Goal: Information Seeking & Learning: Check status

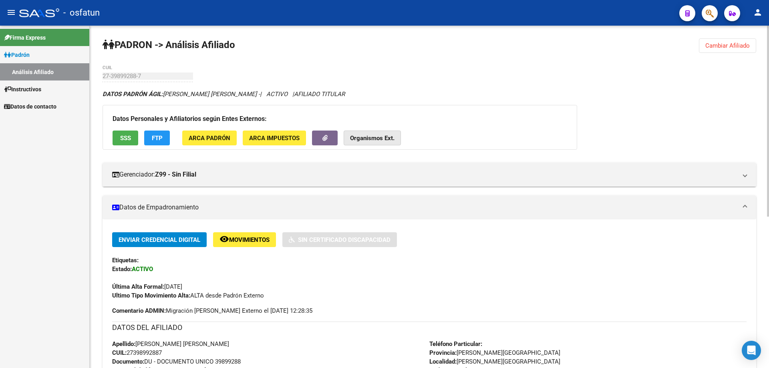
click at [377, 140] on strong "Organismos Ext." at bounding box center [372, 138] width 44 height 7
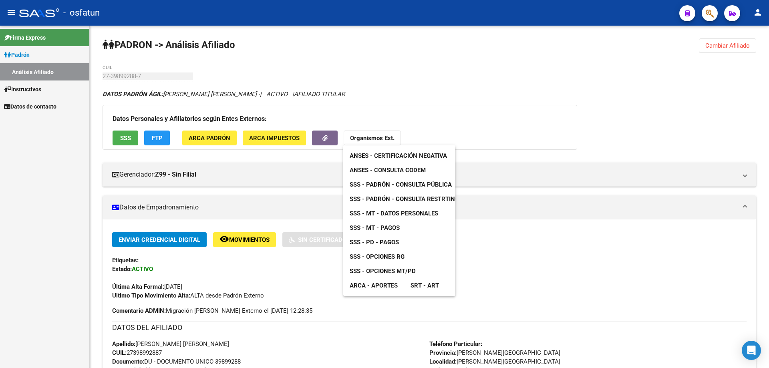
click at [383, 157] on span "ANSES - Certificación Negativa" at bounding box center [398, 155] width 97 height 7
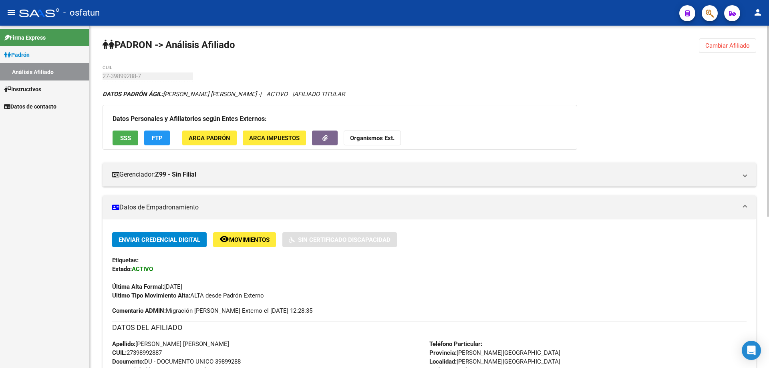
click at [362, 144] on button "Organismos Ext." at bounding box center [372, 138] width 57 height 15
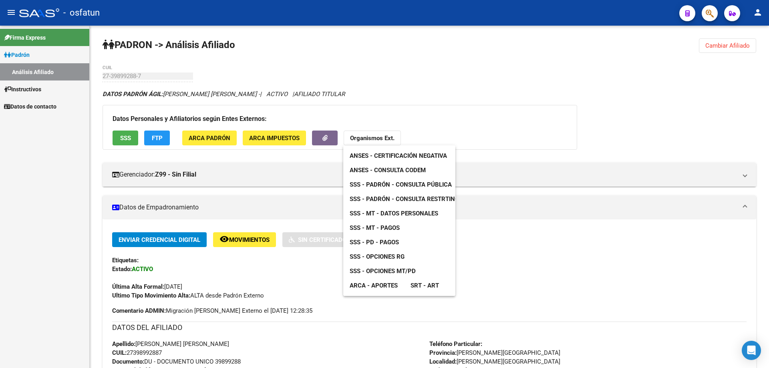
click at [370, 167] on span "ANSES - Consulta CODEM" at bounding box center [388, 170] width 76 height 7
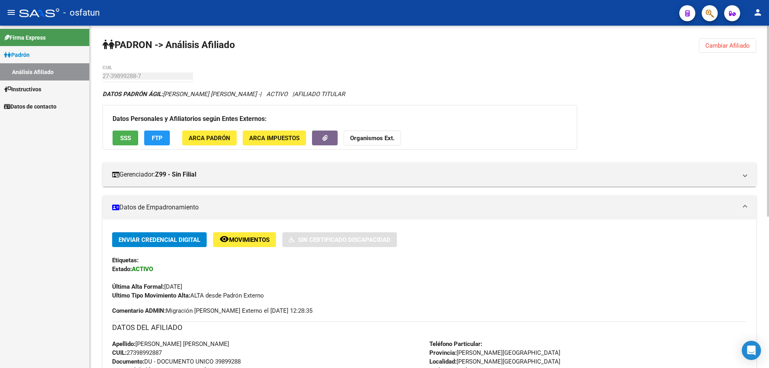
click at [390, 139] on strong "Organismos Ext." at bounding box center [372, 138] width 44 height 7
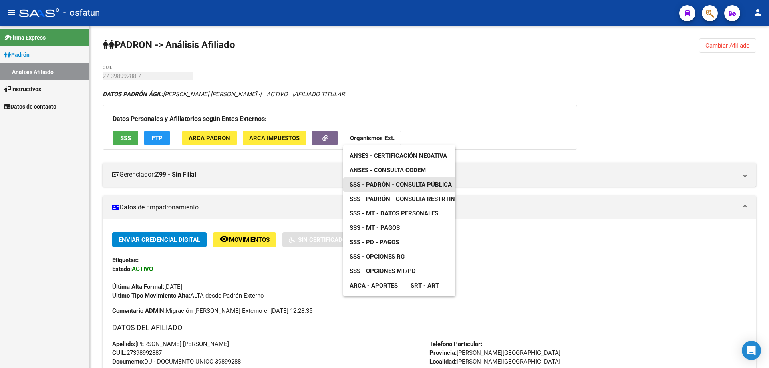
click at [391, 183] on span "SSS - Padrón - Consulta Pública" at bounding box center [401, 184] width 102 height 7
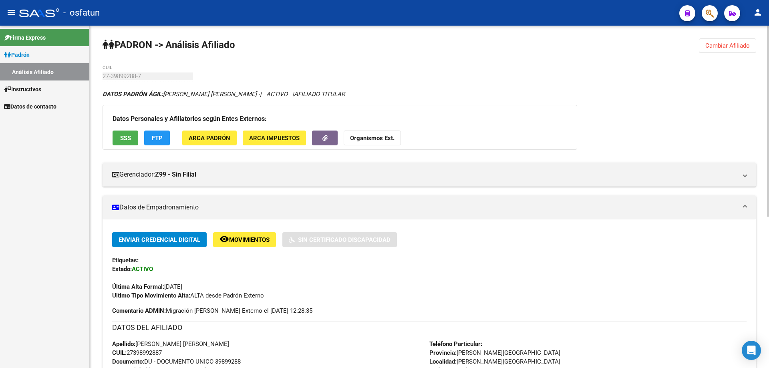
click at [370, 140] on strong "Organismos Ext." at bounding box center [372, 138] width 44 height 7
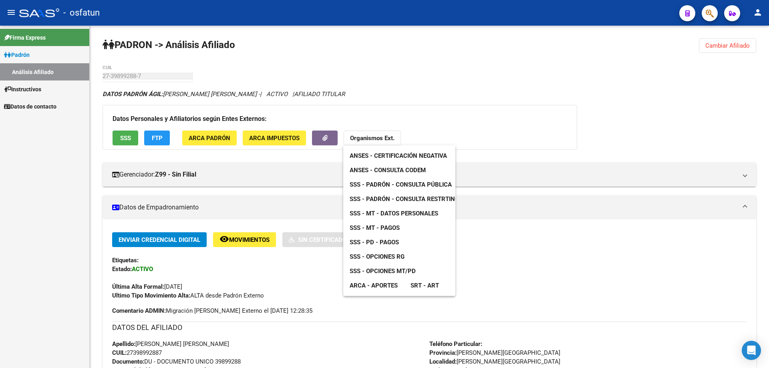
click at [384, 213] on span "SSS - MT - Datos Personales" at bounding box center [394, 213] width 89 height 7
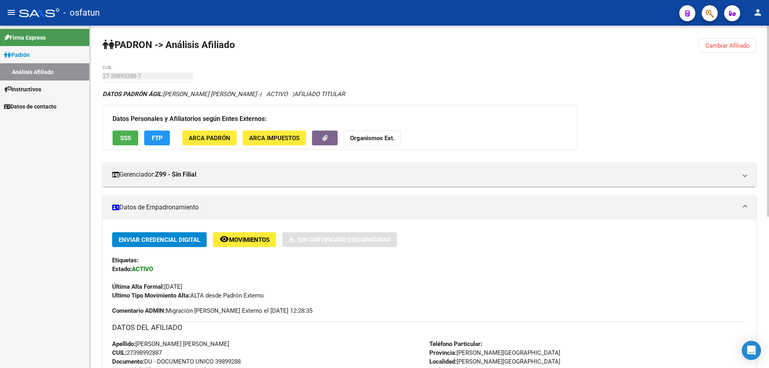
click at [386, 142] on button "Organismos Ext." at bounding box center [372, 138] width 57 height 15
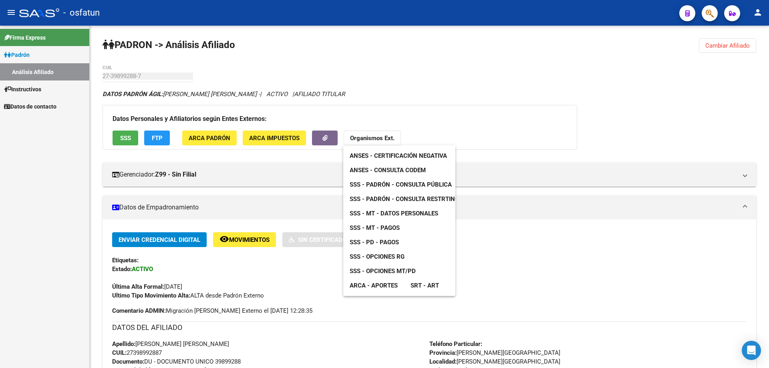
click at [378, 226] on span "SSS - MT - Pagos" at bounding box center [375, 227] width 50 height 7
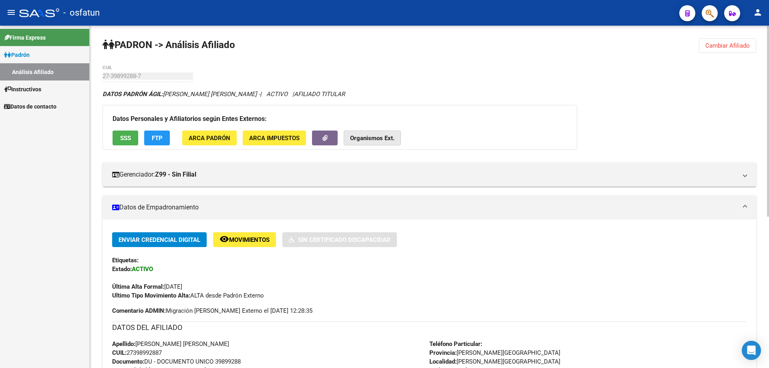
click at [384, 140] on strong "Organismos Ext." at bounding box center [372, 138] width 44 height 7
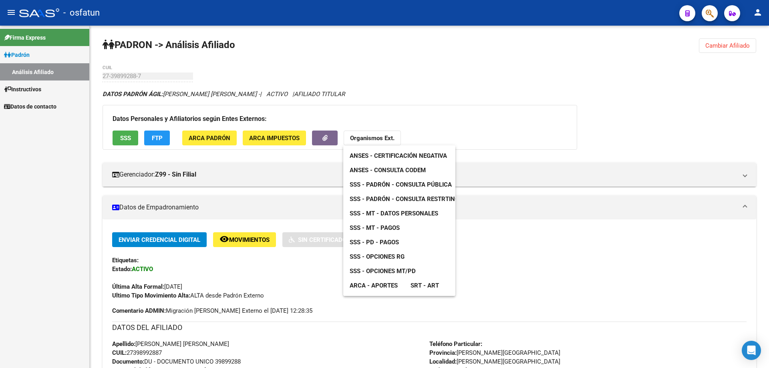
click at [389, 272] on span "SSS - Opciones MT/PD" at bounding box center [383, 271] width 66 height 7
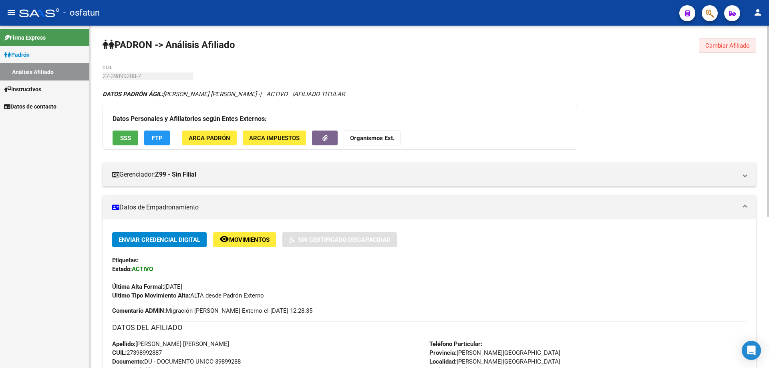
click at [724, 44] on span "Cambiar Afiliado" at bounding box center [727, 45] width 44 height 7
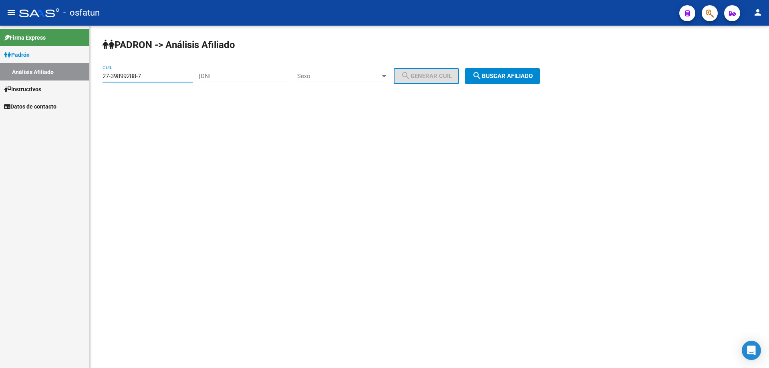
click at [169, 73] on input "27-39899288-7" at bounding box center [148, 76] width 91 height 7
click at [169, 73] on input "27-40170919-9" at bounding box center [148, 76] width 91 height 7
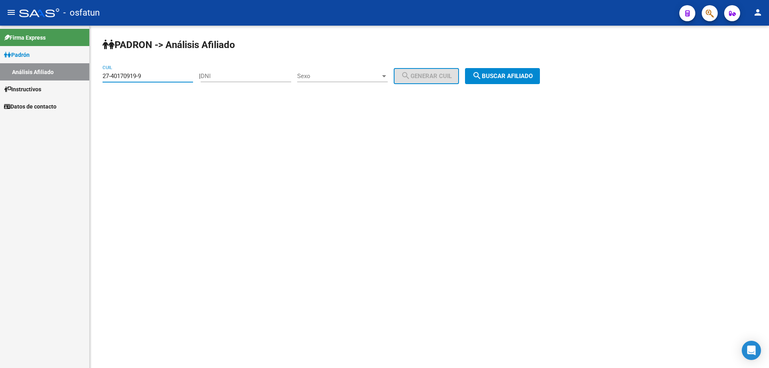
click at [169, 73] on input "27-40170919-9" at bounding box center [148, 76] width 91 height 7
click at [536, 84] on button "search Buscar afiliado" at bounding box center [502, 76] width 75 height 16
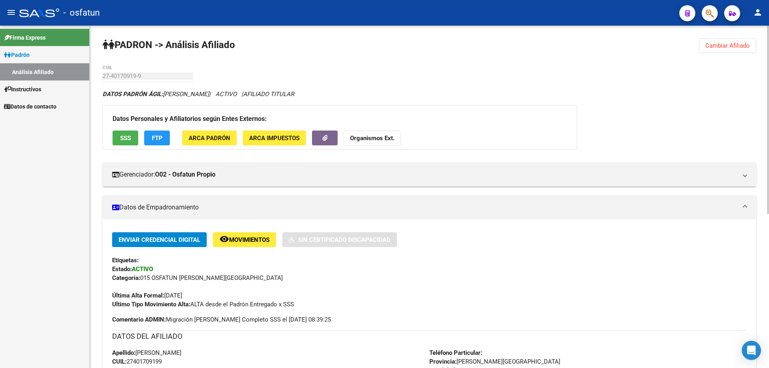
click at [381, 140] on strong "Organismos Ext." at bounding box center [372, 138] width 44 height 7
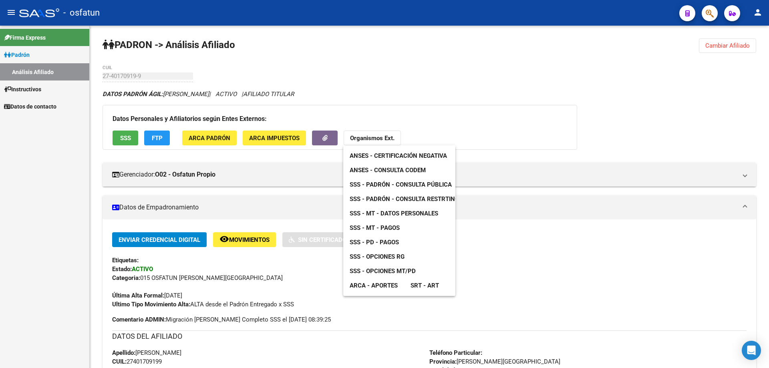
click at [384, 157] on span "ANSES - Certificación Negativa" at bounding box center [398, 155] width 97 height 7
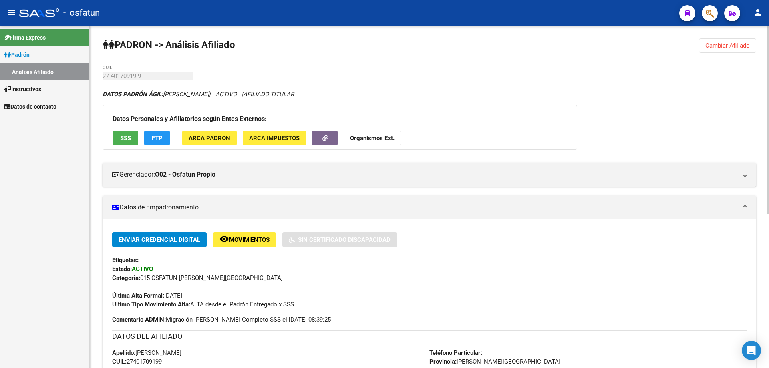
click at [357, 135] on strong "Organismos Ext." at bounding box center [372, 138] width 44 height 7
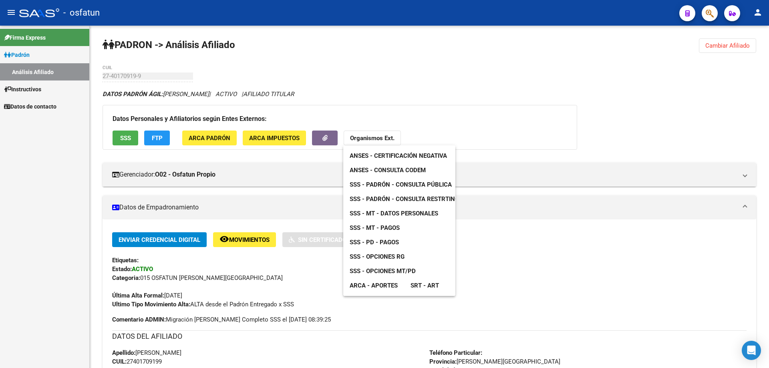
click at [373, 171] on span "ANSES - Consulta CODEM" at bounding box center [388, 170] width 76 height 7
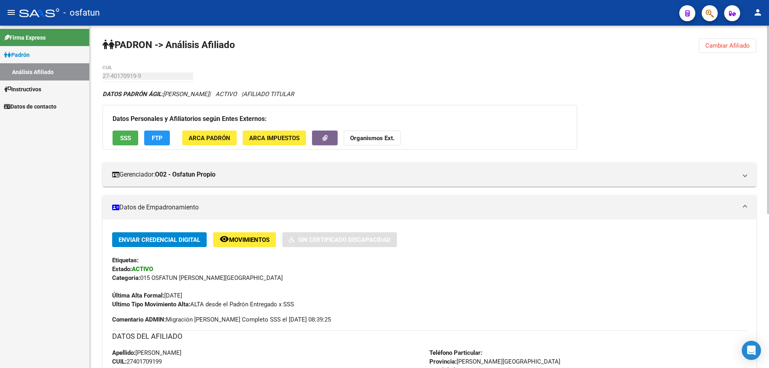
click at [390, 137] on strong "Organismos Ext." at bounding box center [372, 138] width 44 height 7
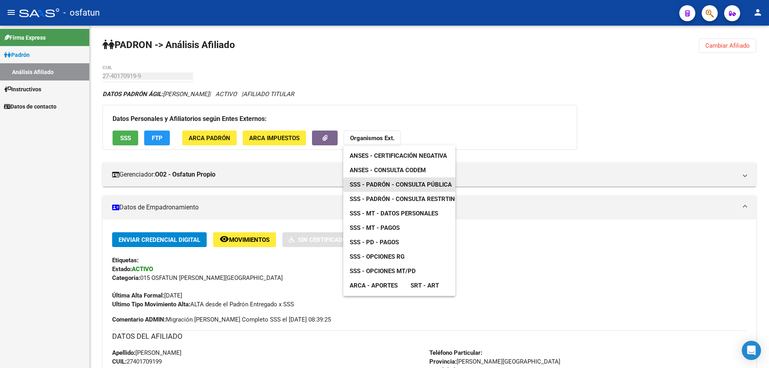
click at [394, 180] on link "SSS - Padrón - Consulta Pública" at bounding box center [400, 184] width 115 height 14
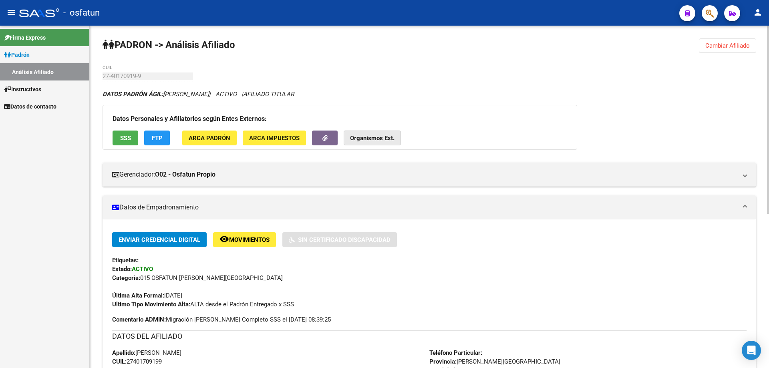
click at [354, 137] on strong "Organismos Ext." at bounding box center [372, 138] width 44 height 7
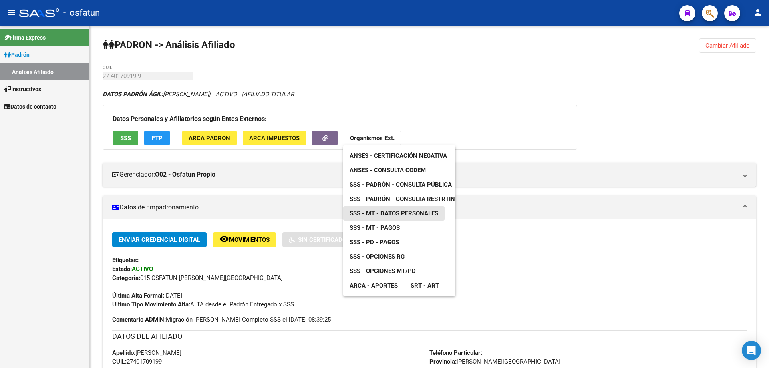
click at [381, 214] on span "SSS - MT - Datos Personales" at bounding box center [394, 213] width 89 height 7
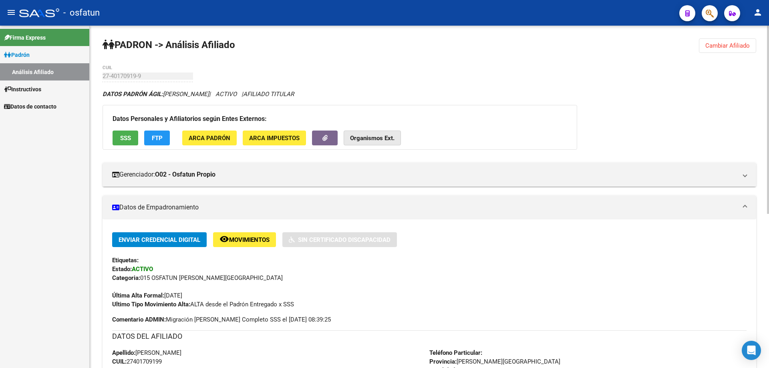
click at [367, 142] on button "Organismos Ext." at bounding box center [372, 138] width 57 height 15
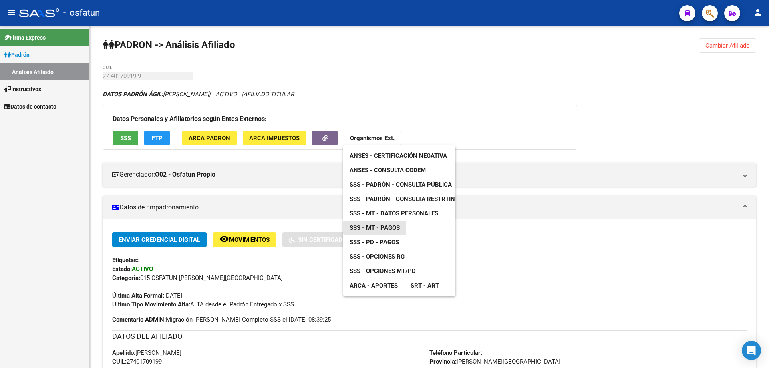
click at [375, 227] on span "SSS - MT - Pagos" at bounding box center [375, 227] width 50 height 7
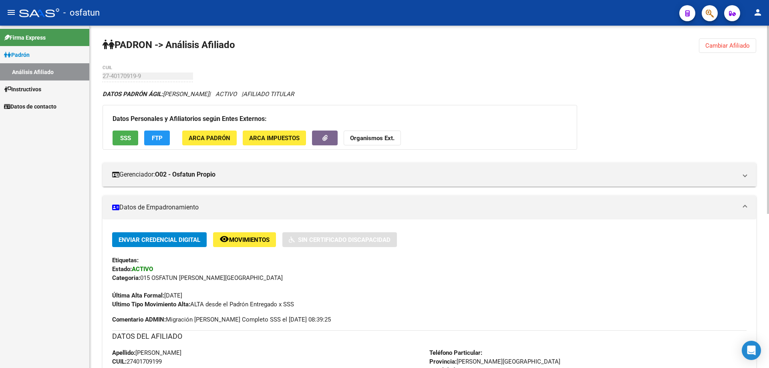
click at [388, 135] on strong "Organismos Ext." at bounding box center [372, 138] width 44 height 7
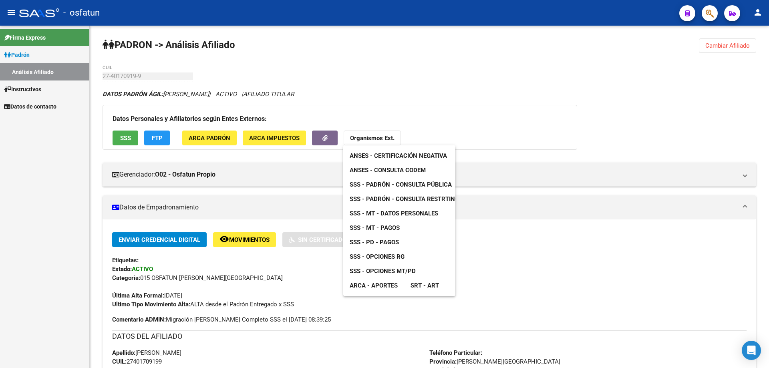
click at [389, 270] on span "SSS - Opciones MT/PD" at bounding box center [383, 271] width 66 height 7
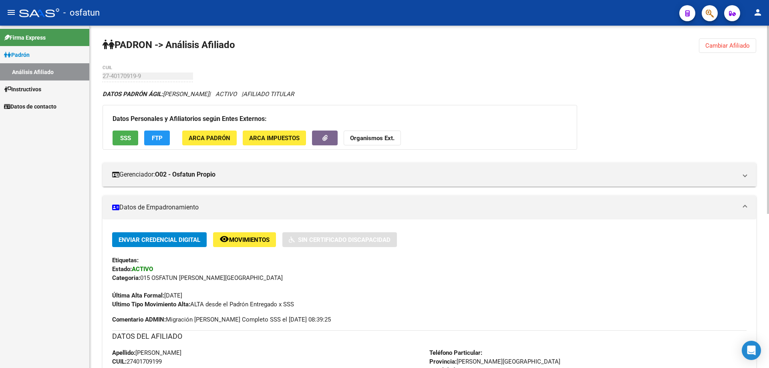
click at [381, 138] on strong "Organismos Ext." at bounding box center [372, 138] width 44 height 7
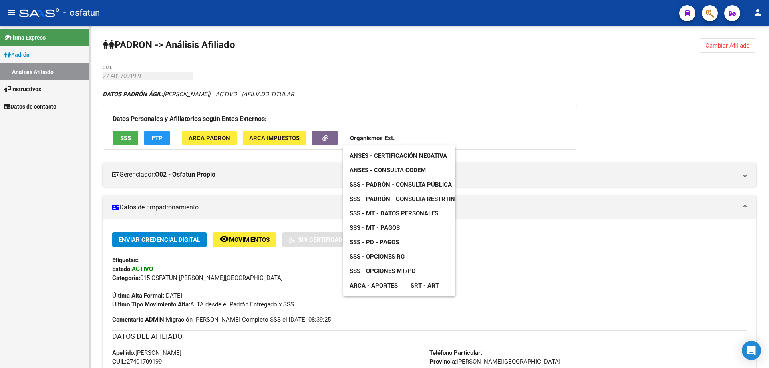
click at [747, 49] on div at bounding box center [384, 184] width 769 height 368
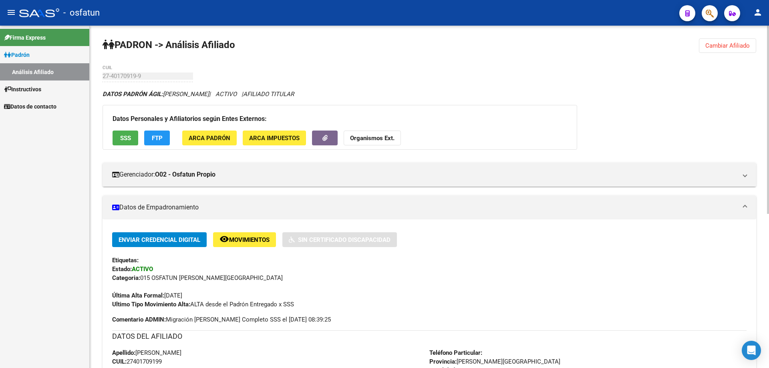
click at [716, 43] on span "Cambiar Afiliado" at bounding box center [727, 45] width 44 height 7
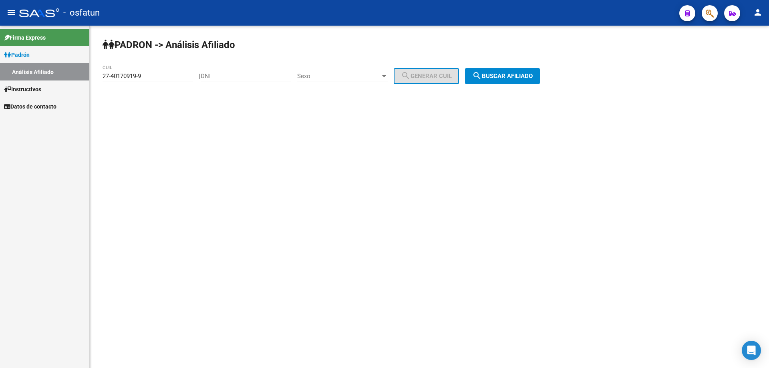
click at [157, 76] on input "27-40170919-9" at bounding box center [148, 76] width 91 height 7
click at [157, 76] on input "20-41700531-6" at bounding box center [148, 76] width 91 height 7
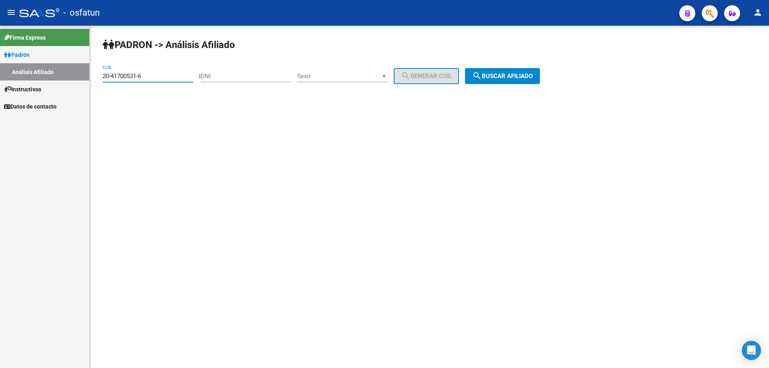
click at [157, 76] on input "20-41700531-6" at bounding box center [148, 76] width 91 height 7
click at [515, 71] on button "search Buscar afiliado" at bounding box center [502, 76] width 75 height 16
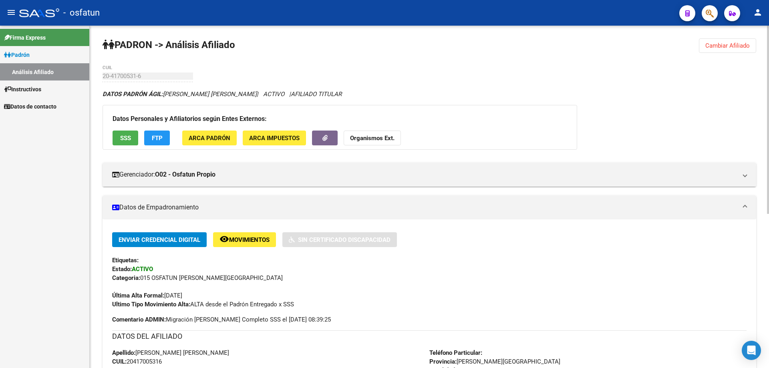
click at [375, 138] on strong "Organismos Ext." at bounding box center [372, 138] width 44 height 7
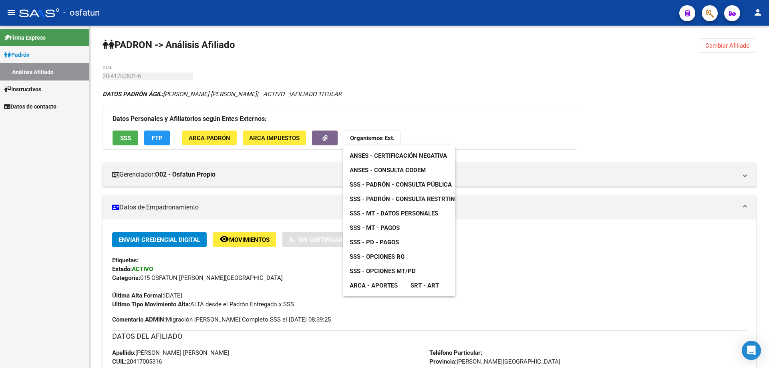
click at [385, 156] on span "ANSES - Certificación Negativa" at bounding box center [398, 155] width 97 height 7
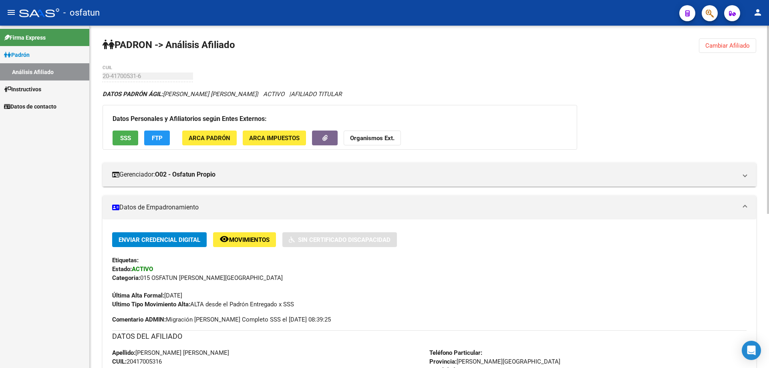
click at [372, 139] on strong "Organismos Ext." at bounding box center [372, 138] width 44 height 7
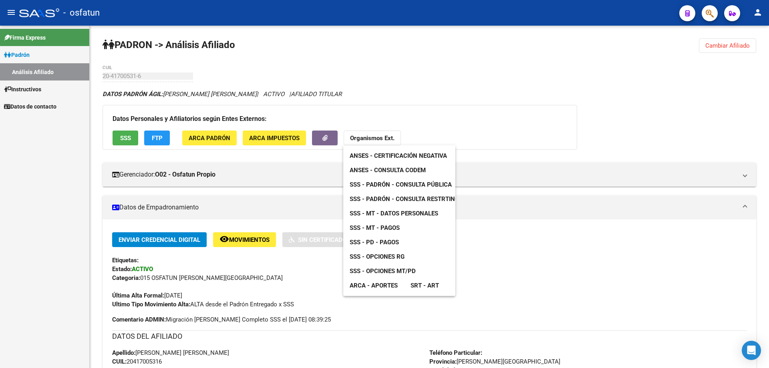
click at [377, 169] on span "ANSES - Consulta CODEM" at bounding box center [388, 170] width 76 height 7
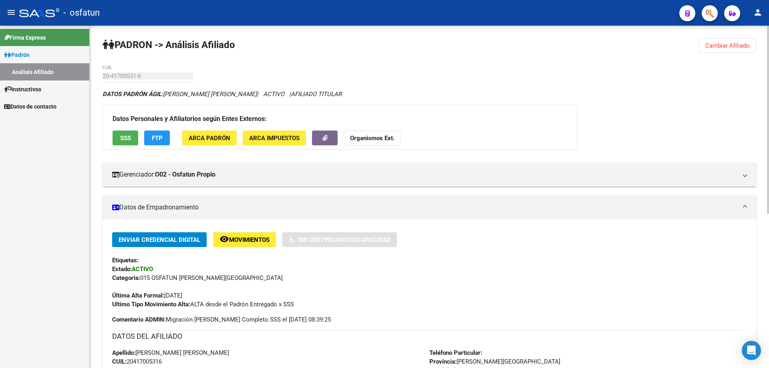
click at [373, 137] on strong "Organismos Ext." at bounding box center [372, 138] width 44 height 7
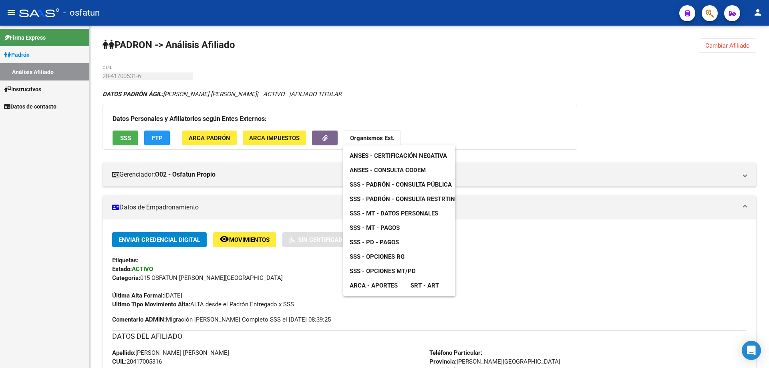
click at [382, 184] on span "SSS - Padrón - Consulta Pública" at bounding box center [401, 184] width 102 height 7
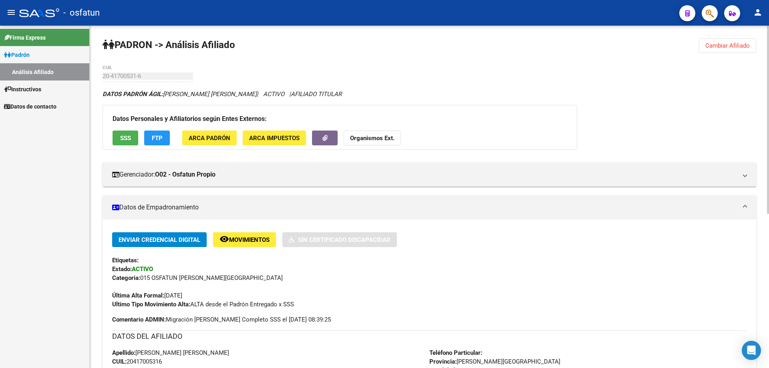
click at [378, 136] on strong "Organismos Ext." at bounding box center [372, 138] width 44 height 7
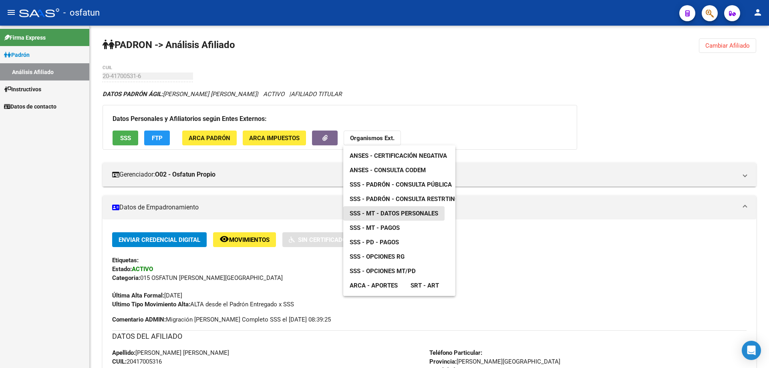
click at [387, 212] on span "SSS - MT - Datos Personales" at bounding box center [394, 213] width 89 height 7
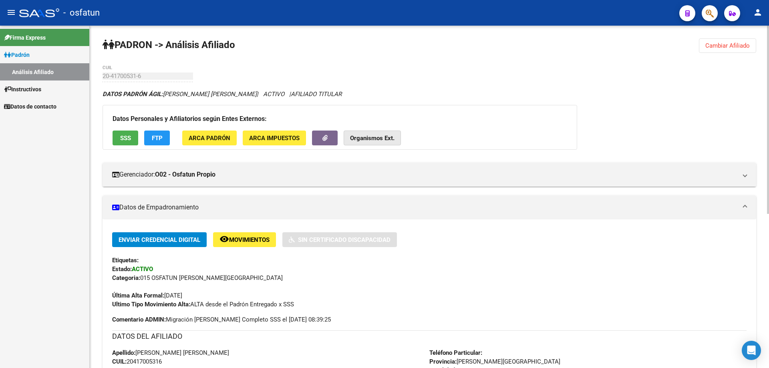
click at [377, 141] on strong "Organismos Ext." at bounding box center [372, 138] width 44 height 7
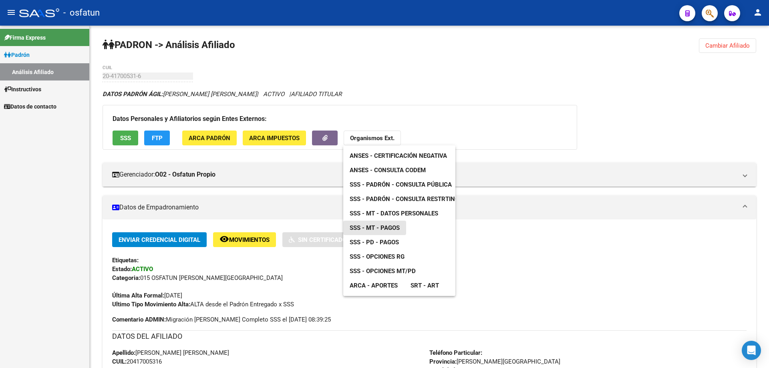
click at [386, 229] on span "SSS - MT - Pagos" at bounding box center [375, 227] width 50 height 7
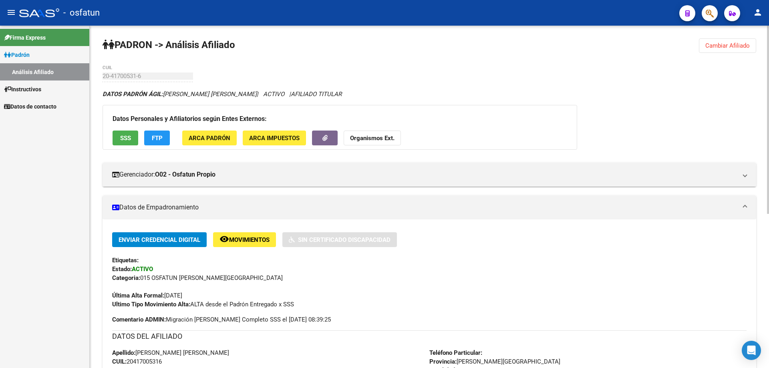
click at [357, 138] on strong "Organismos Ext." at bounding box center [372, 138] width 44 height 7
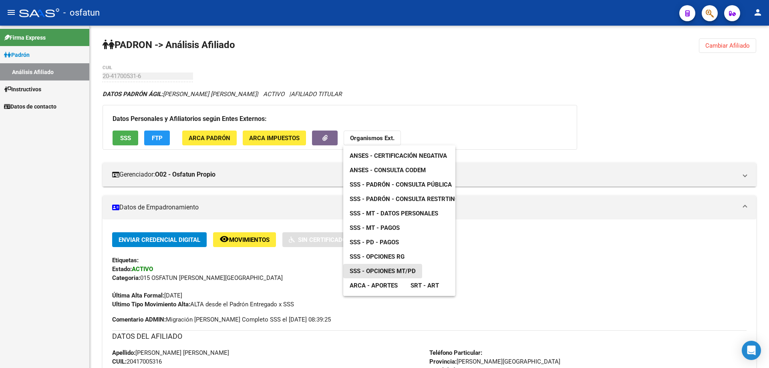
click at [372, 274] on span "SSS - Opciones MT/PD" at bounding box center [383, 271] width 66 height 7
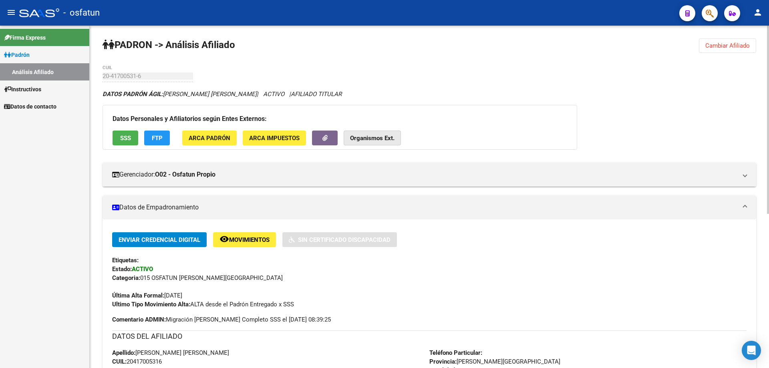
click at [361, 137] on strong "Organismos Ext." at bounding box center [372, 138] width 44 height 7
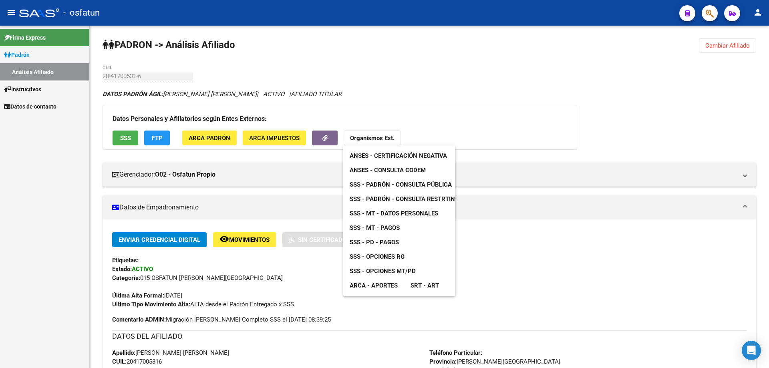
click at [378, 228] on span "SSS - MT - Pagos" at bounding box center [375, 227] width 50 height 7
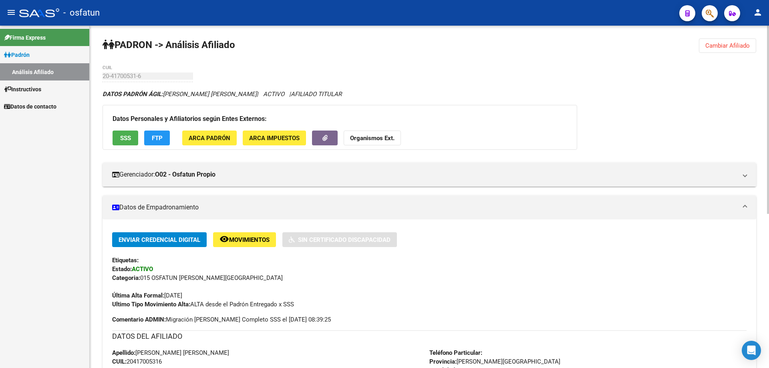
click at [744, 51] on button "Cambiar Afiliado" at bounding box center [727, 45] width 57 height 14
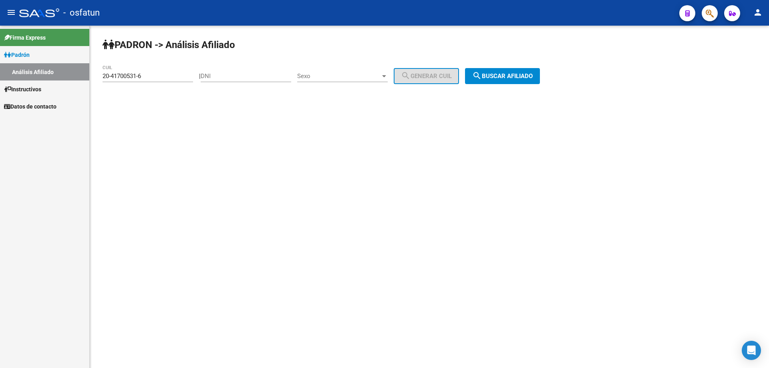
click at [145, 71] on div "20-41700531-6 CUIL" at bounding box center [148, 73] width 91 height 17
click at [144, 75] on div "20-41700531-6 CUIL" at bounding box center [148, 73] width 91 height 17
drag, startPoint x: 148, startPoint y: 74, endPoint x: 99, endPoint y: 79, distance: 49.9
click at [102, 78] on div "[PERSON_NAME] -> Análisis Afiliado 20-43795018-1 CUIL | DNI Sexo Sexo search Ge…" at bounding box center [429, 68] width 679 height 84
click at [526, 71] on button "search Buscar afiliado" at bounding box center [502, 76] width 75 height 16
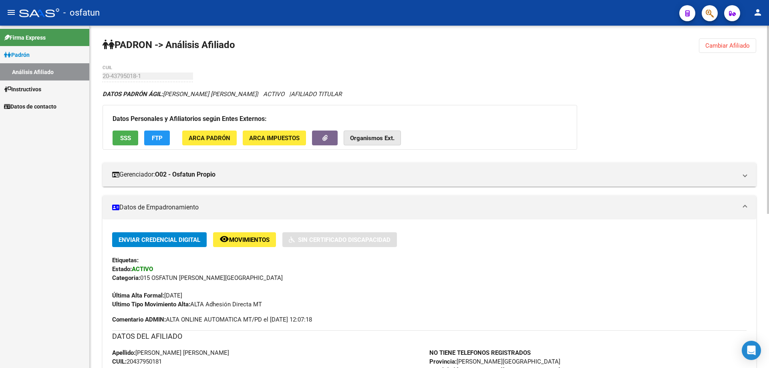
click at [379, 136] on strong "Organismos Ext." at bounding box center [372, 138] width 44 height 7
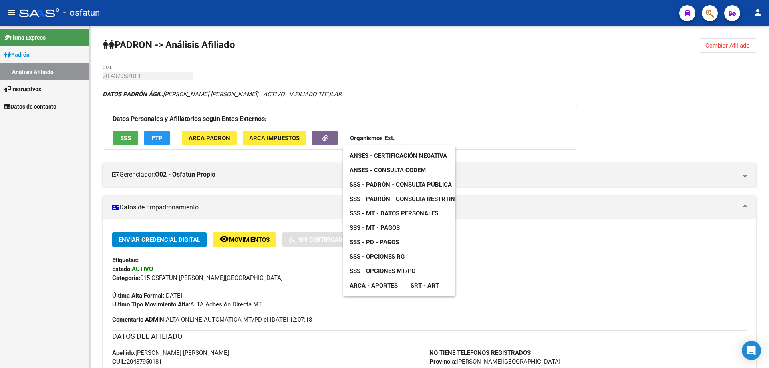
click at [383, 153] on span "ANSES - Certificación Negativa" at bounding box center [398, 155] width 97 height 7
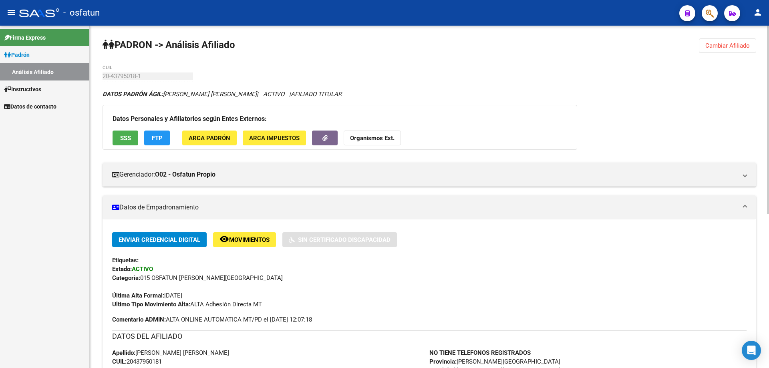
click at [367, 137] on strong "Organismos Ext." at bounding box center [372, 138] width 44 height 7
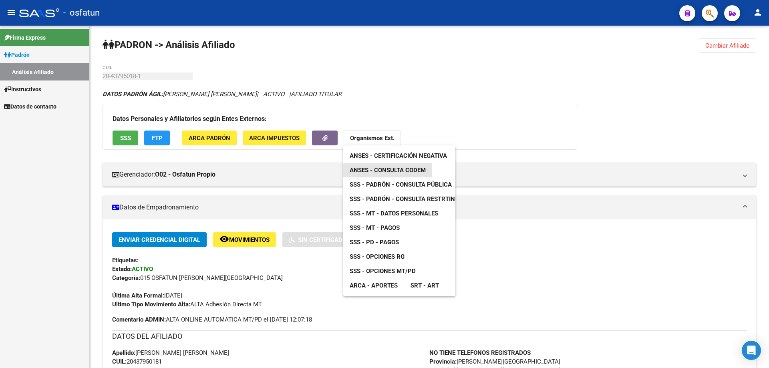
click at [369, 171] on span "ANSES - Consulta CODEM" at bounding box center [388, 170] width 76 height 7
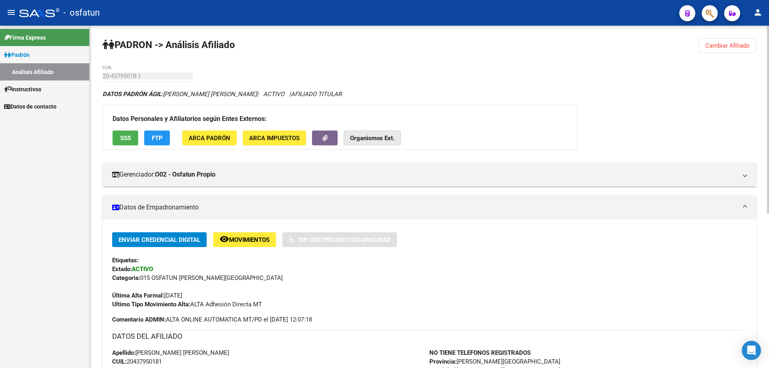
click at [386, 138] on strong "Organismos Ext." at bounding box center [372, 138] width 44 height 7
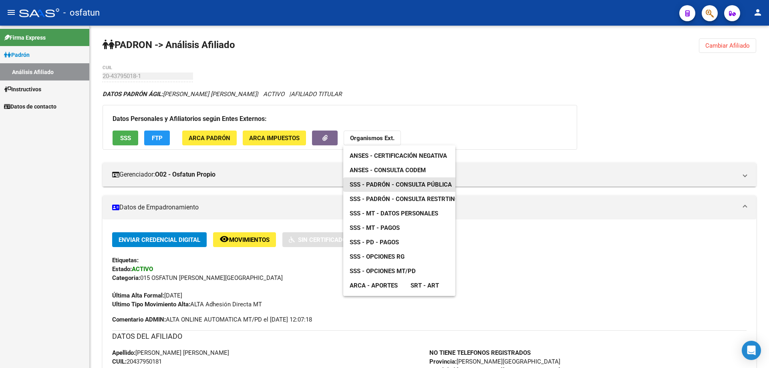
click at [386, 183] on span "SSS - Padrón - Consulta Pública" at bounding box center [401, 184] width 102 height 7
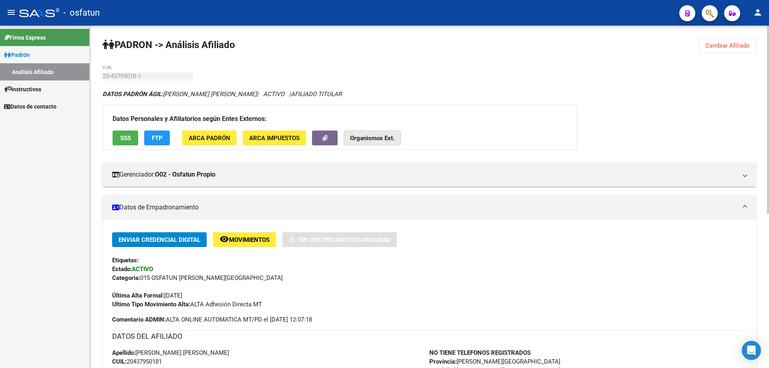
click at [385, 141] on strong "Organismos Ext." at bounding box center [372, 138] width 44 height 7
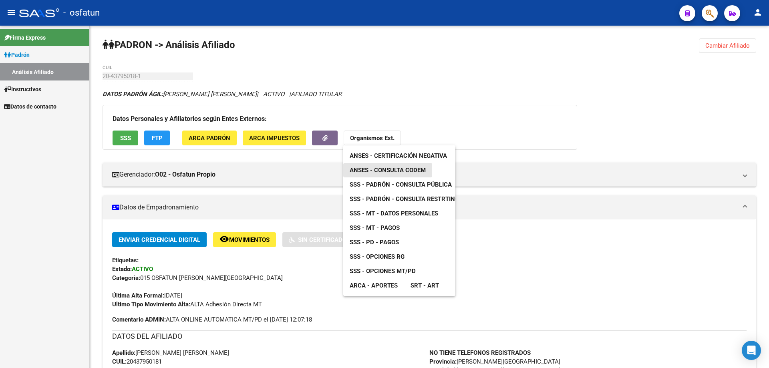
click at [379, 170] on span "ANSES - Consulta CODEM" at bounding box center [388, 170] width 76 height 7
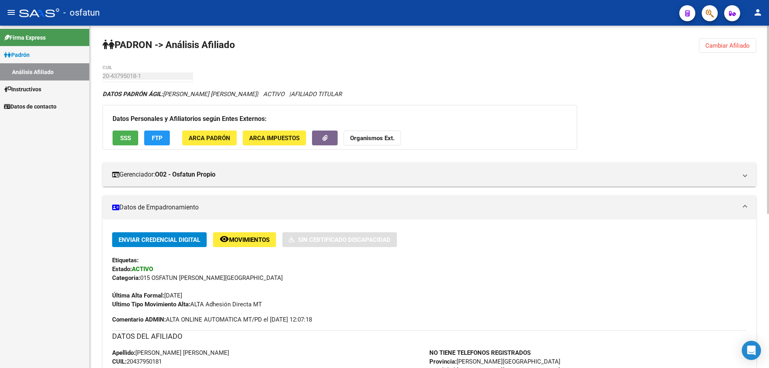
click at [375, 142] on button "Organismos Ext." at bounding box center [372, 138] width 57 height 15
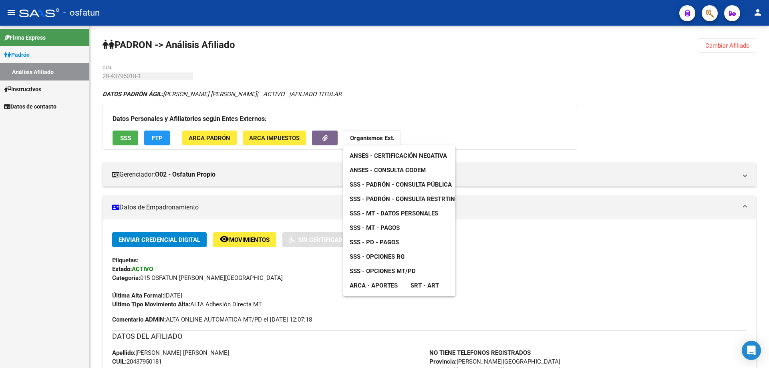
click at [386, 214] on span "SSS - MT - Datos Personales" at bounding box center [394, 213] width 89 height 7
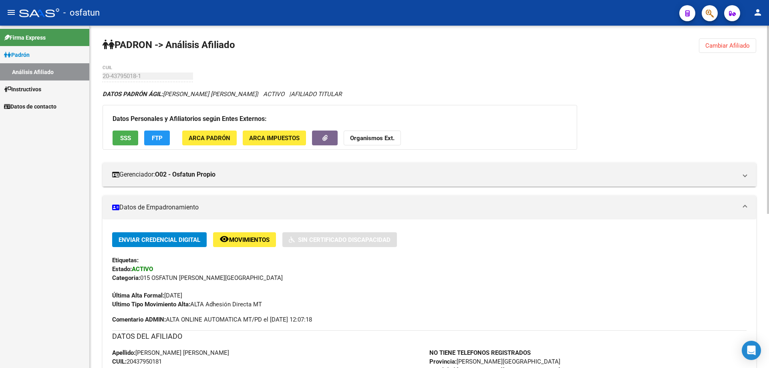
click at [366, 137] on strong "Organismos Ext." at bounding box center [372, 138] width 44 height 7
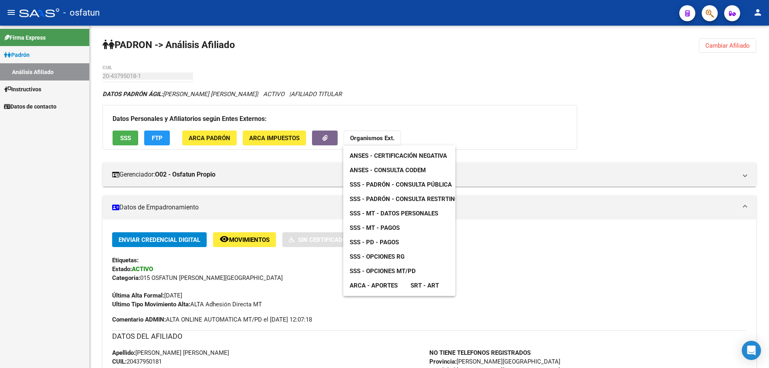
click at [382, 230] on span "SSS - MT - Pagos" at bounding box center [375, 227] width 50 height 7
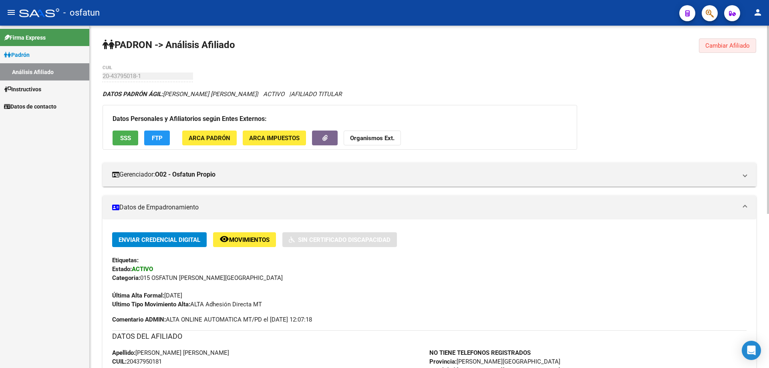
click at [719, 49] on span "Cambiar Afiliado" at bounding box center [727, 45] width 44 height 7
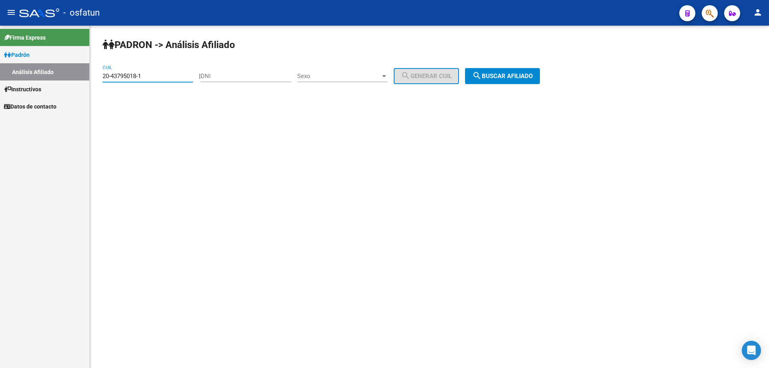
click at [154, 74] on input "20-43795018-1" at bounding box center [148, 76] width 91 height 7
click at [510, 77] on span "search Buscar afiliado" at bounding box center [502, 76] width 60 height 7
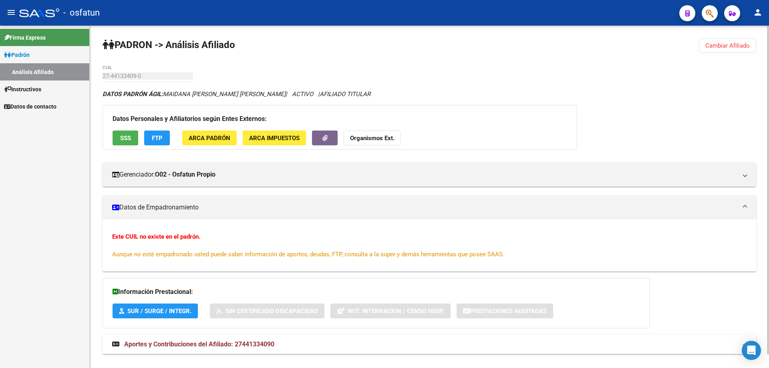
click at [383, 135] on strong "Organismos Ext." at bounding box center [372, 138] width 44 height 7
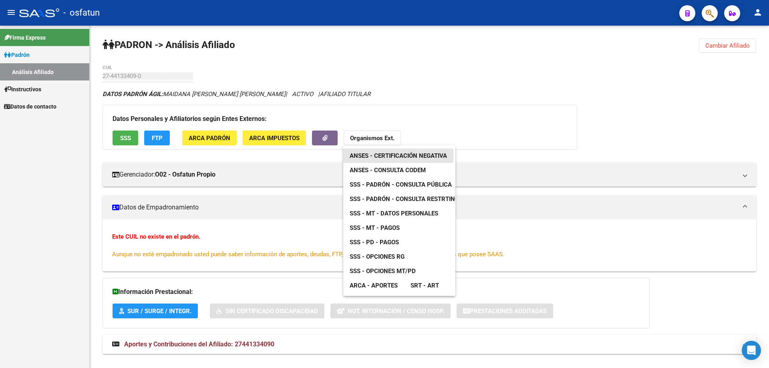
click at [382, 153] on span "ANSES - Certificación Negativa" at bounding box center [398, 155] width 97 height 7
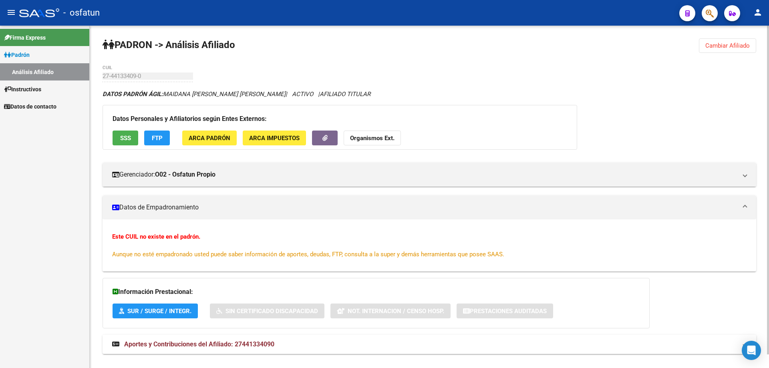
click at [366, 135] on strong "Organismos Ext." at bounding box center [372, 138] width 44 height 7
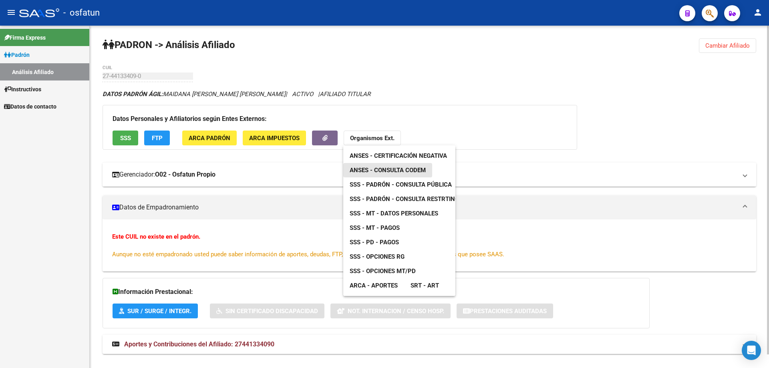
click at [375, 167] on span "ANSES - Consulta CODEM" at bounding box center [388, 170] width 76 height 7
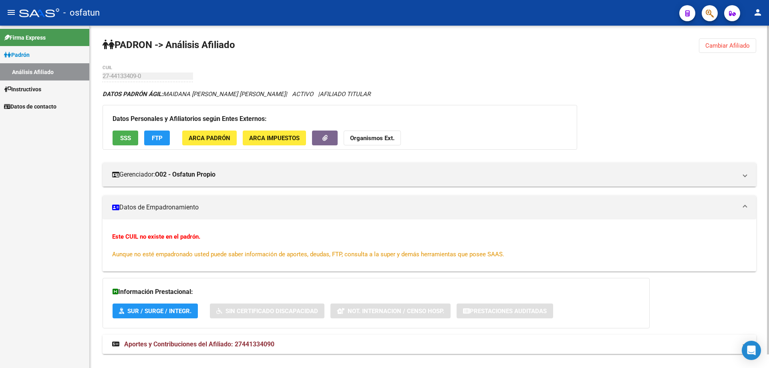
click at [366, 139] on strong "Organismos Ext." at bounding box center [372, 138] width 44 height 7
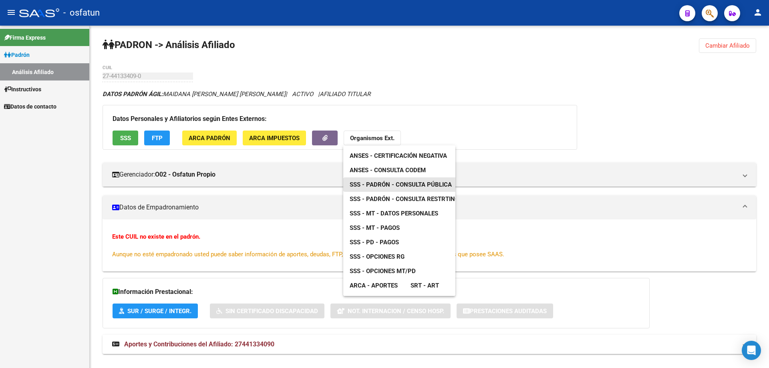
click at [376, 185] on span "SSS - Padrón - Consulta Pública" at bounding box center [401, 184] width 102 height 7
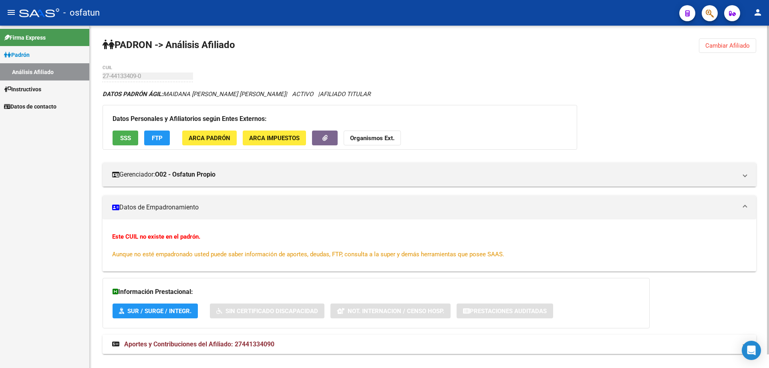
click at [389, 136] on strong "Organismos Ext." at bounding box center [372, 138] width 44 height 7
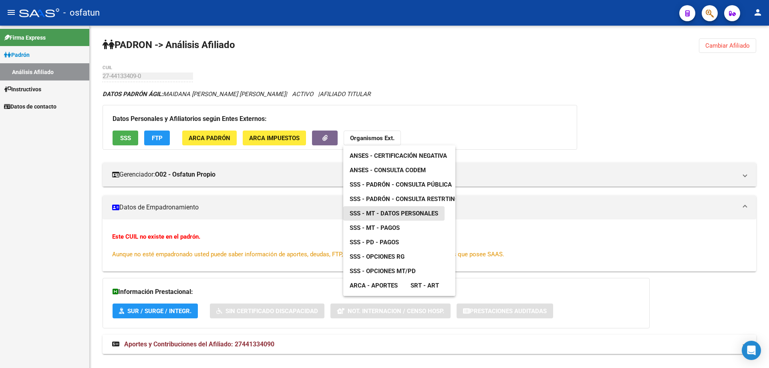
click at [387, 213] on span "SSS - MT - Datos Personales" at bounding box center [394, 213] width 89 height 7
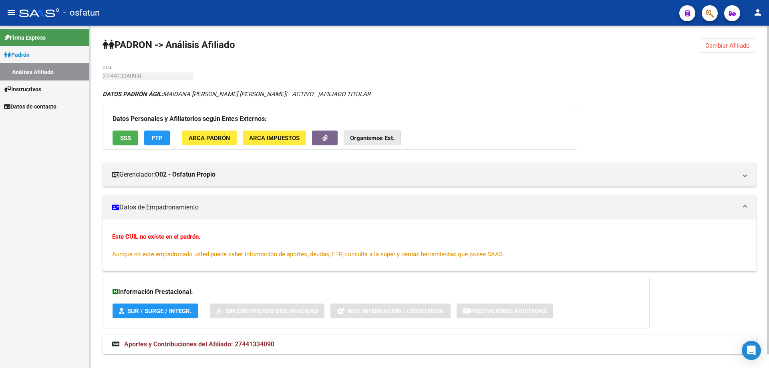
click at [367, 141] on strong "Organismos Ext." at bounding box center [372, 138] width 44 height 7
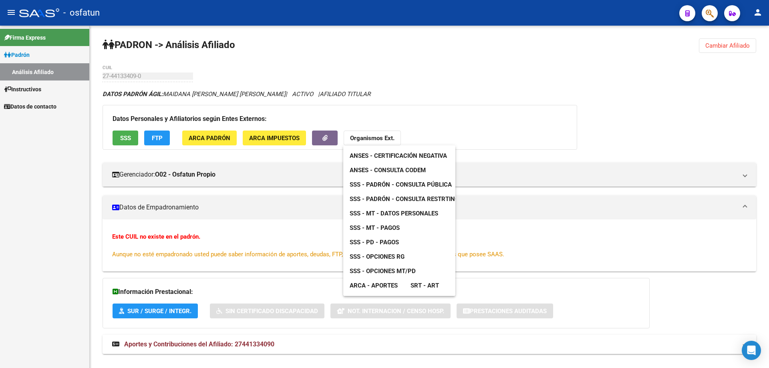
click at [384, 231] on span "SSS - MT - Pagos" at bounding box center [375, 227] width 50 height 7
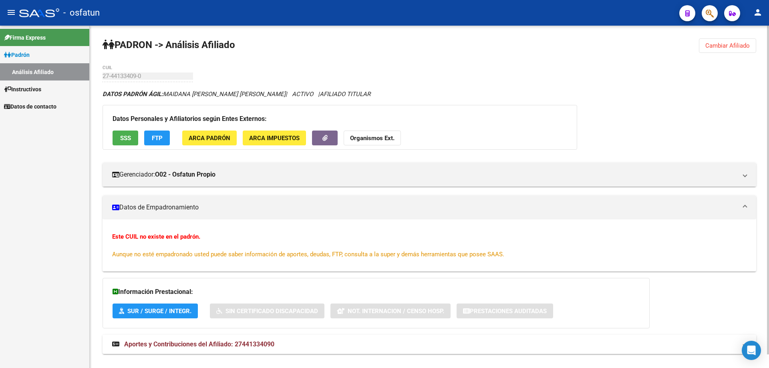
click at [381, 139] on strong "Organismos Ext." at bounding box center [372, 138] width 44 height 7
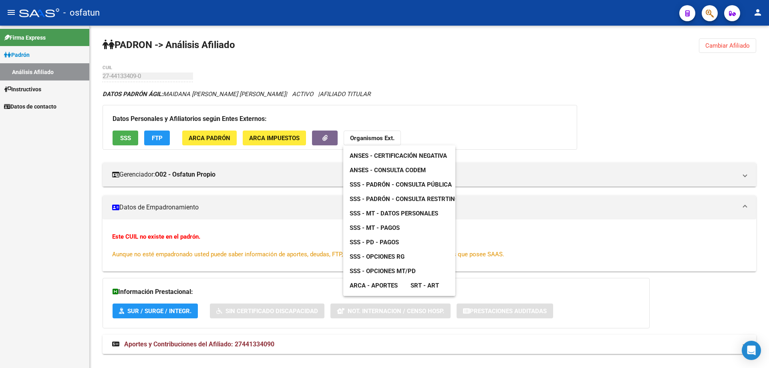
click at [387, 163] on link "ANSES - Consulta CODEM" at bounding box center [387, 170] width 89 height 14
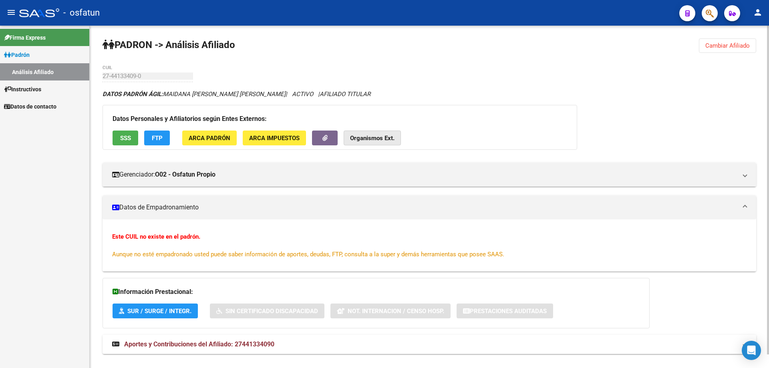
click at [370, 135] on strong "Organismos Ext." at bounding box center [372, 138] width 44 height 7
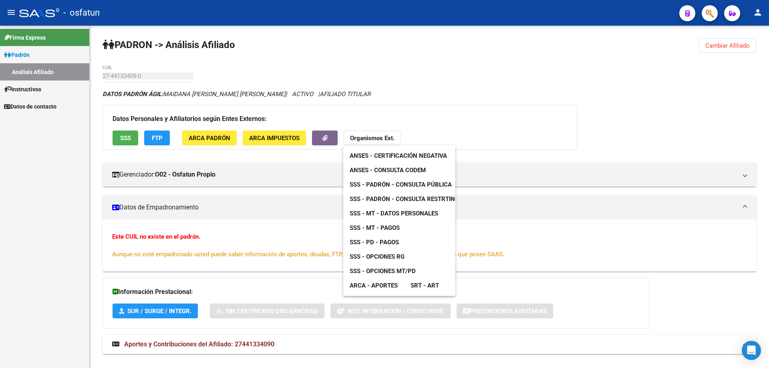
click at [382, 184] on span "SSS - Padrón - Consulta Pública" at bounding box center [401, 184] width 102 height 7
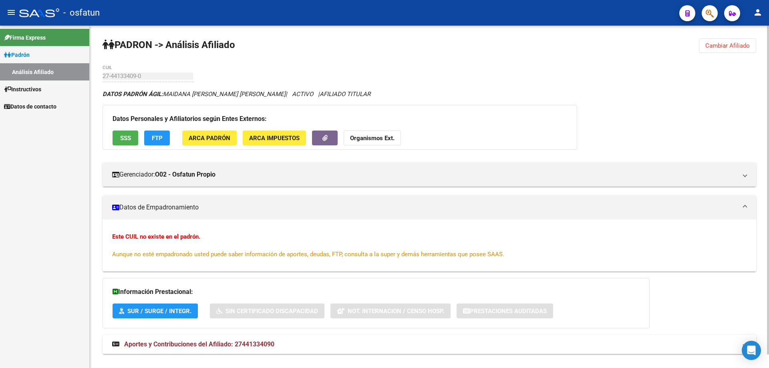
click at [393, 143] on button "Organismos Ext." at bounding box center [372, 138] width 57 height 15
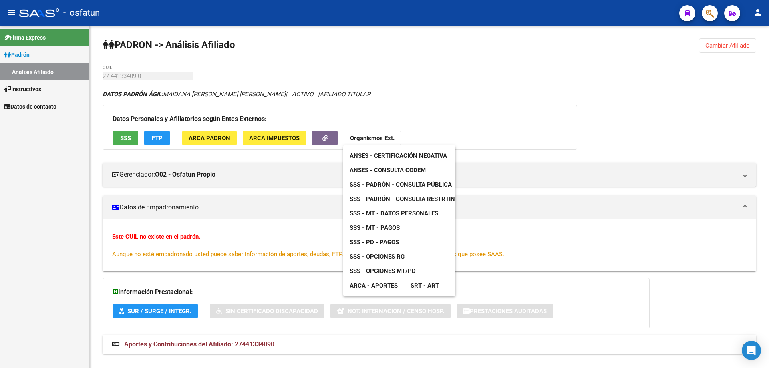
click at [391, 170] on span "ANSES - Consulta CODEM" at bounding box center [388, 170] width 76 height 7
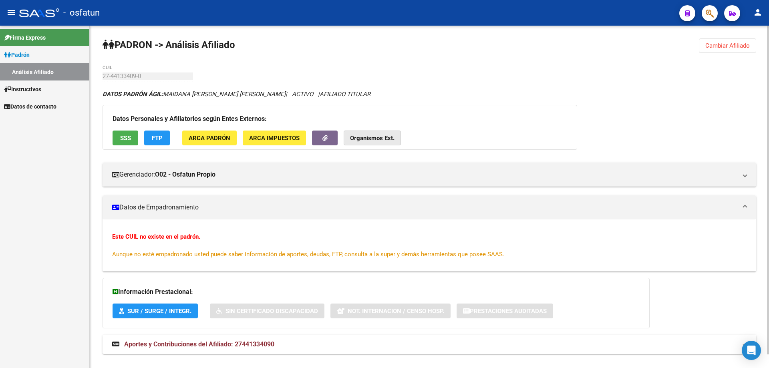
click at [371, 139] on strong "Organismos Ext." at bounding box center [372, 138] width 44 height 7
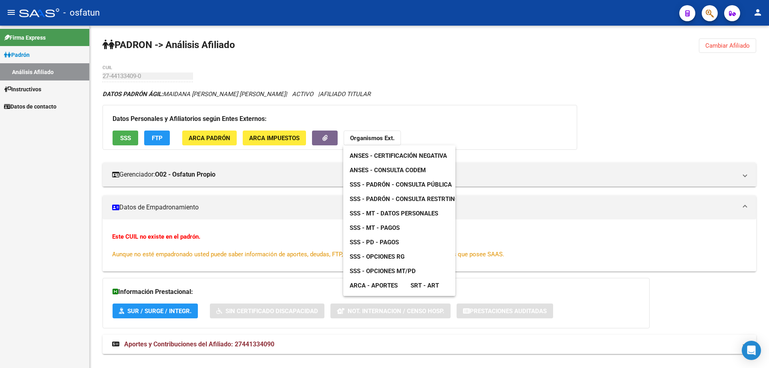
click at [387, 209] on link "SSS - MT - Datos Personales" at bounding box center [393, 213] width 101 height 14
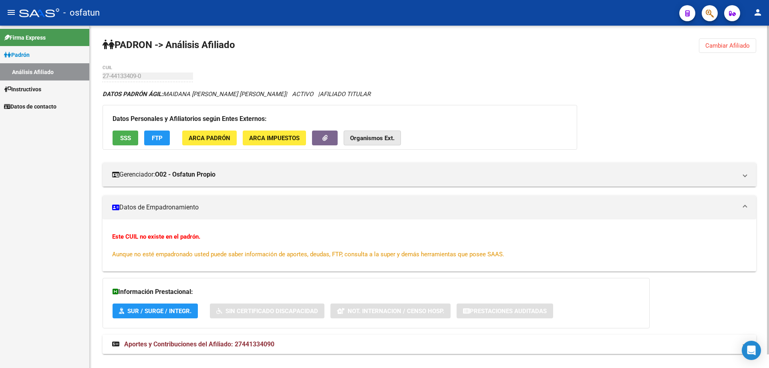
click at [377, 138] on strong "Organismos Ext." at bounding box center [372, 138] width 44 height 7
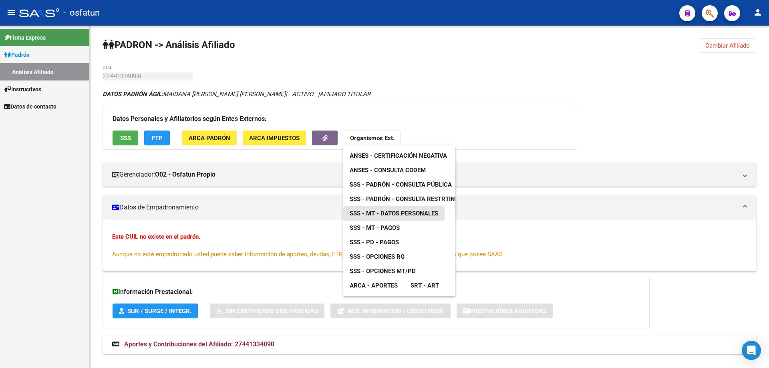
click at [382, 210] on span "SSS - MT - Datos Personales" at bounding box center [394, 213] width 89 height 7
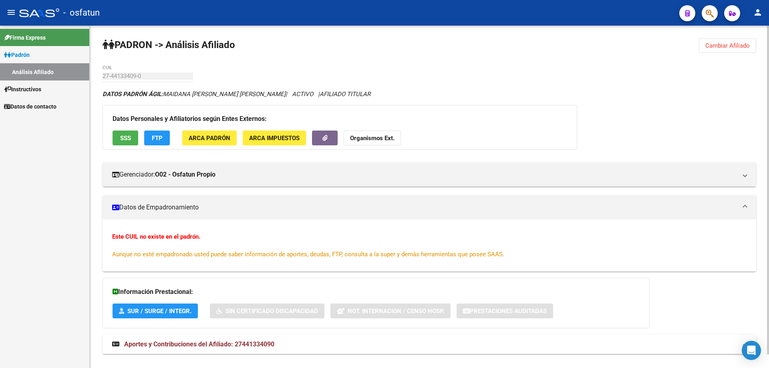
click at [368, 143] on button "Organismos Ext." at bounding box center [372, 138] width 57 height 15
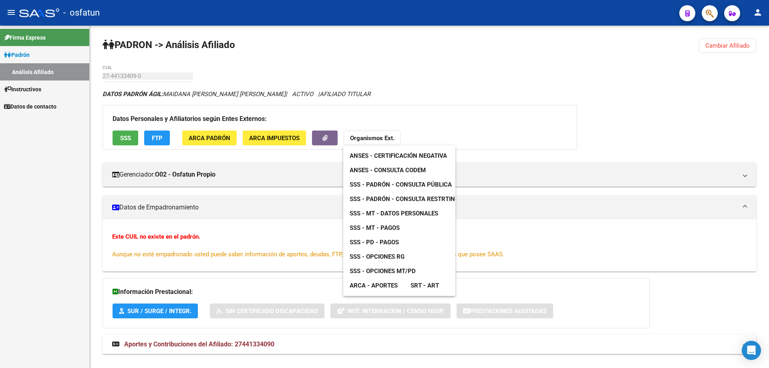
click at [377, 230] on span "SSS - MT - Pagos" at bounding box center [375, 227] width 50 height 7
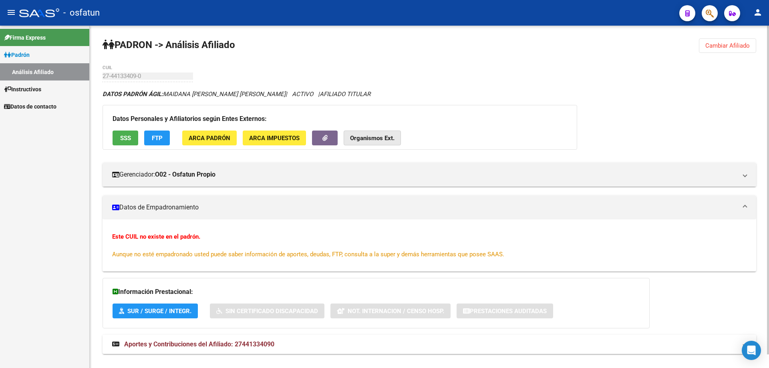
click at [359, 138] on strong "Organismos Ext." at bounding box center [372, 138] width 44 height 7
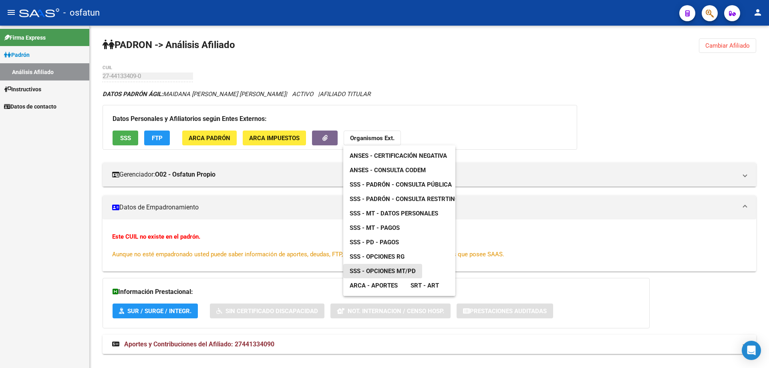
click at [390, 271] on span "SSS - Opciones MT/PD" at bounding box center [383, 271] width 66 height 7
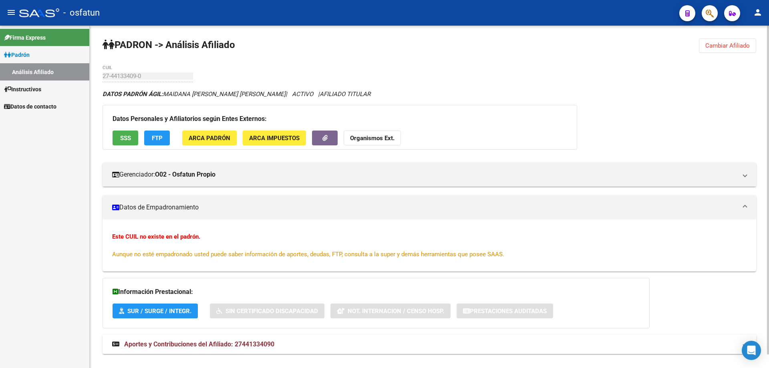
click at [719, 44] on span "Cambiar Afiliado" at bounding box center [727, 45] width 44 height 7
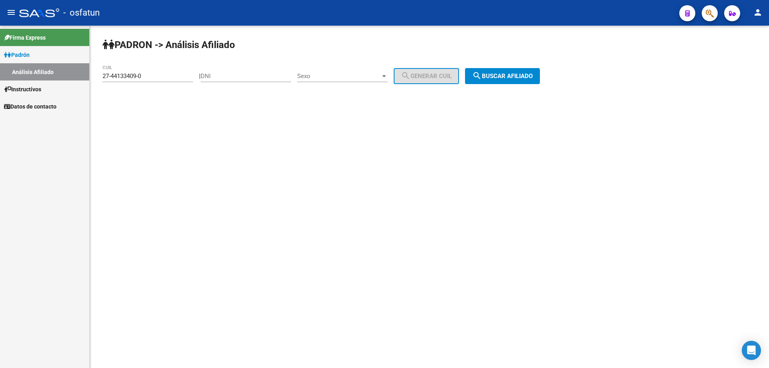
click at [148, 79] on input "27-44133409-0" at bounding box center [148, 76] width 91 height 7
click at [148, 79] on input "23-44442231-9" at bounding box center [148, 76] width 91 height 7
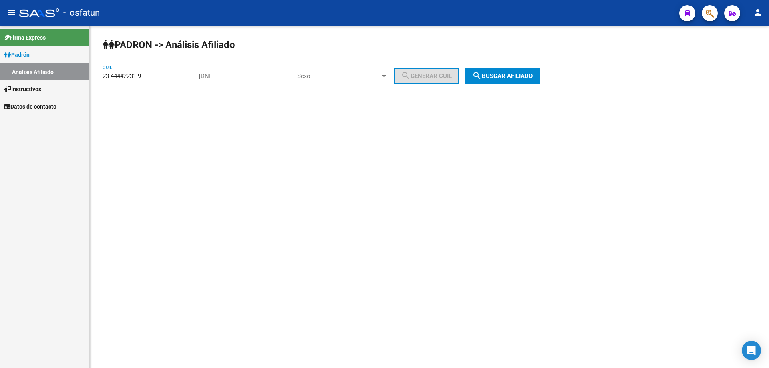
click at [148, 79] on input "23-44442231-9" at bounding box center [148, 76] width 91 height 7
click at [512, 78] on span "search Buscar afiliado" at bounding box center [502, 76] width 60 height 7
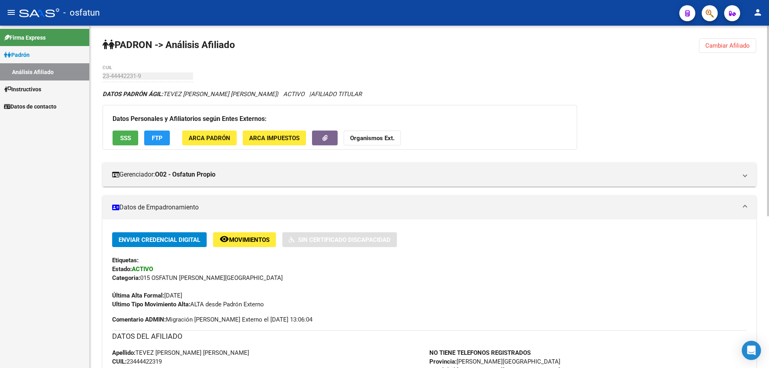
click at [369, 141] on strong "Organismos Ext." at bounding box center [372, 138] width 44 height 7
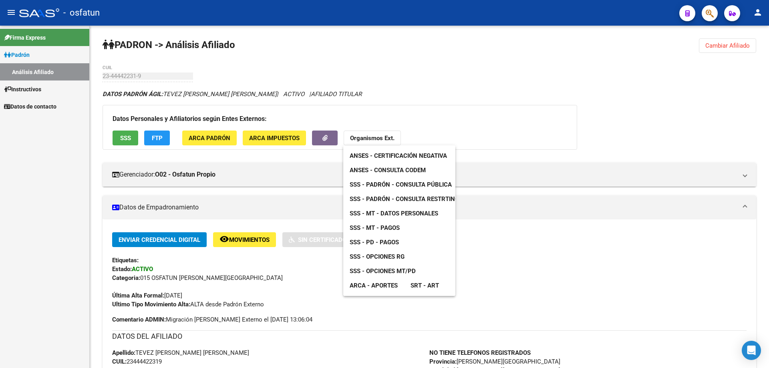
click at [375, 153] on span "ANSES - Certificación Negativa" at bounding box center [398, 155] width 97 height 7
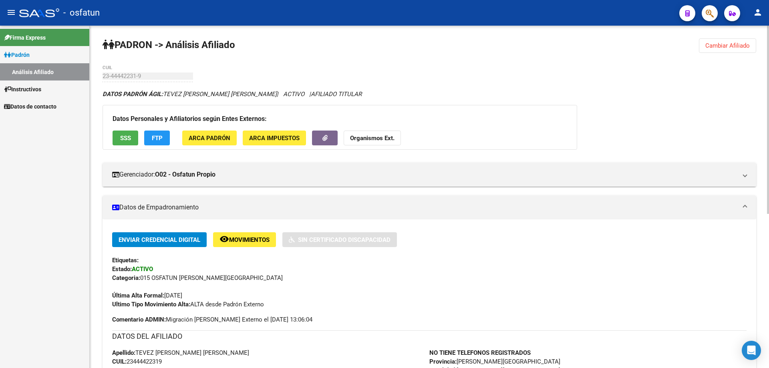
click at [380, 141] on strong "Organismos Ext." at bounding box center [372, 138] width 44 height 7
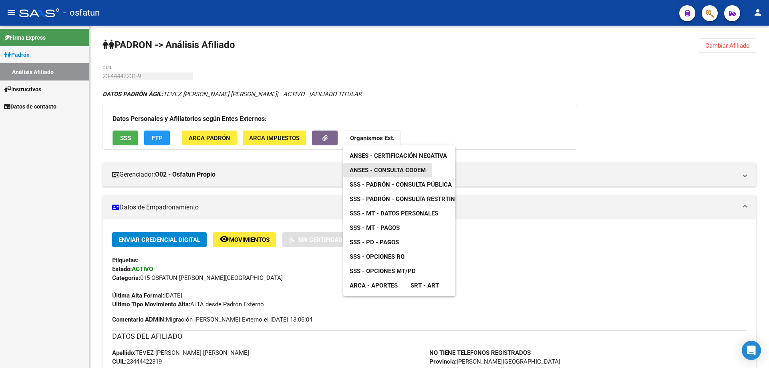
click at [381, 167] on span "ANSES - Consulta CODEM" at bounding box center [388, 170] width 76 height 7
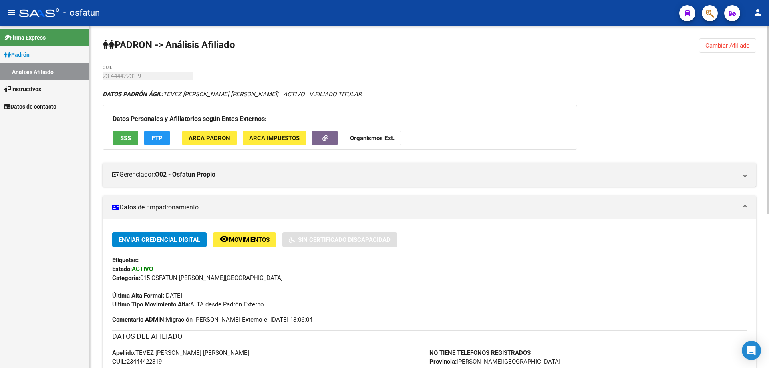
click at [394, 139] on button "Organismos Ext." at bounding box center [372, 138] width 57 height 15
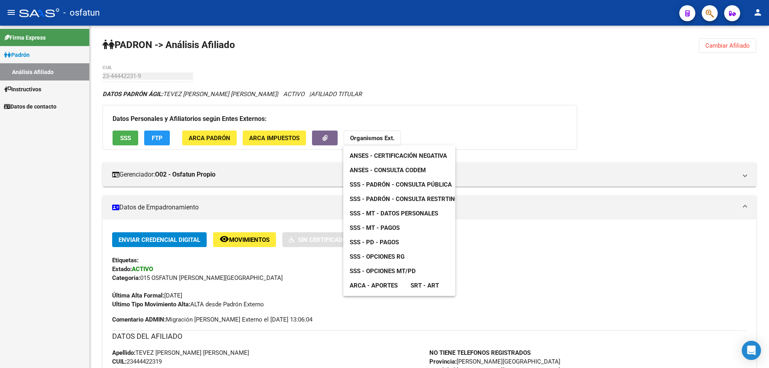
click at [392, 186] on span "SSS - Padrón - Consulta Pública" at bounding box center [401, 184] width 102 height 7
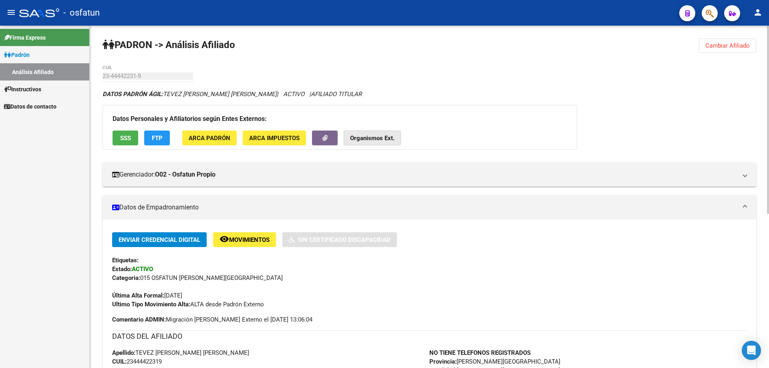
click at [361, 139] on strong "Organismos Ext." at bounding box center [372, 138] width 44 height 7
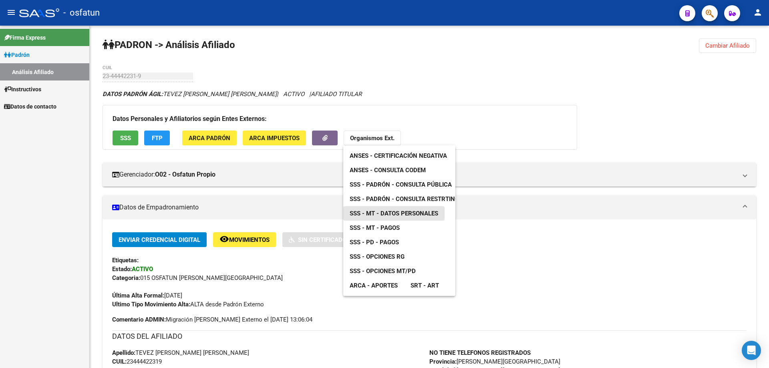
click at [395, 217] on link "SSS - MT - Datos Personales" at bounding box center [393, 213] width 101 height 14
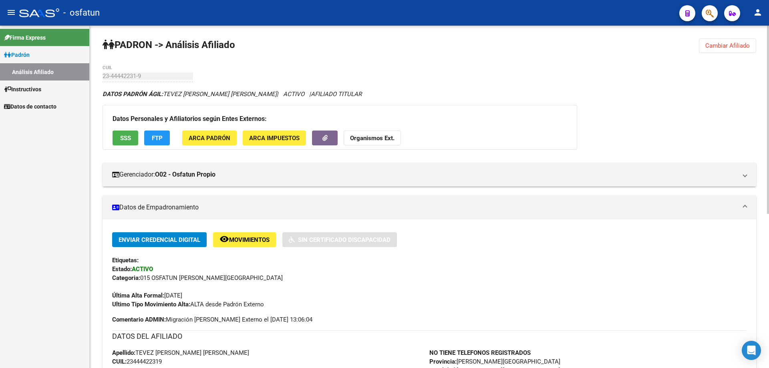
click at [368, 139] on strong "Organismos Ext." at bounding box center [372, 138] width 44 height 7
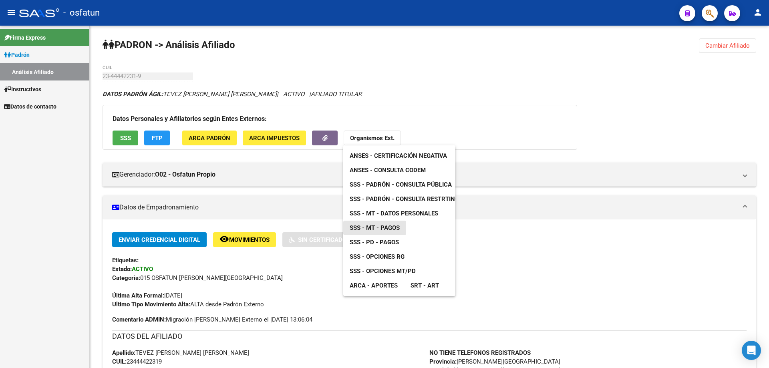
click at [394, 227] on span "SSS - MT - Pagos" at bounding box center [375, 227] width 50 height 7
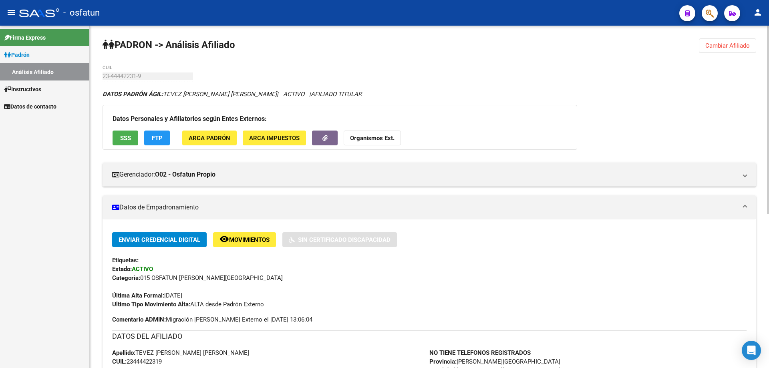
click at [753, 50] on button "Cambiar Afiliado" at bounding box center [727, 45] width 57 height 14
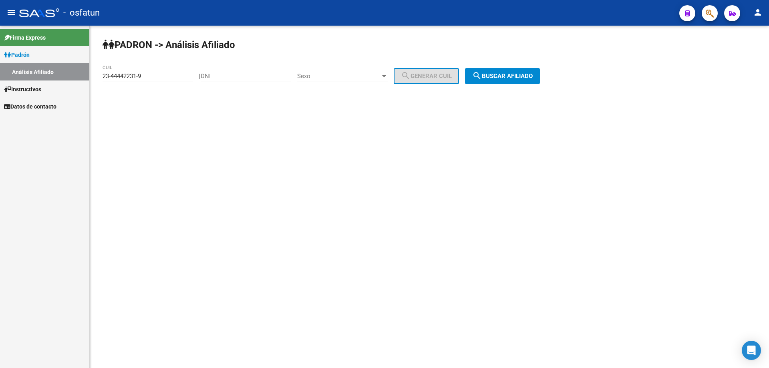
click at [172, 76] on input "23-44442231-9" at bounding box center [148, 76] width 91 height 7
click at [172, 75] on input "23-44442231-9" at bounding box center [148, 76] width 91 height 7
click at [172, 75] on input "27-45535239-3" at bounding box center [148, 76] width 91 height 7
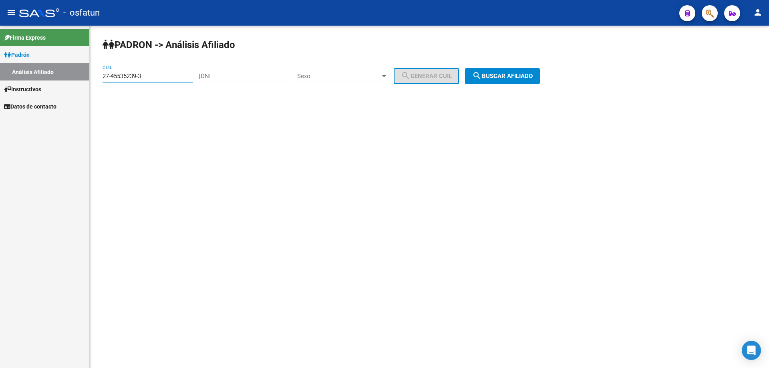
click at [172, 75] on input "27-45535239-3" at bounding box center [148, 76] width 91 height 7
click at [506, 74] on span "search Buscar afiliado" at bounding box center [502, 76] width 60 height 7
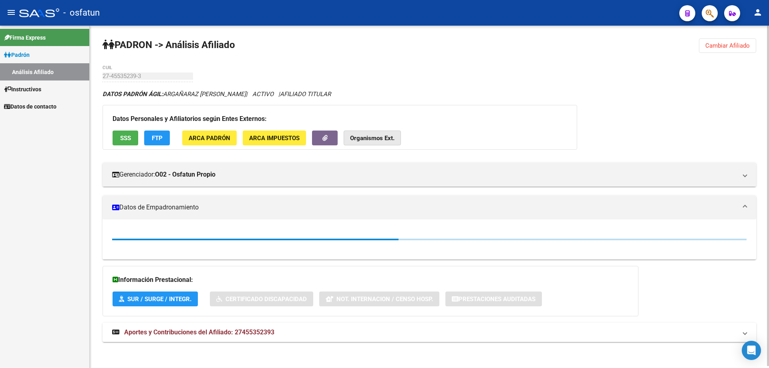
click at [372, 141] on strong "Organismos Ext." at bounding box center [372, 138] width 44 height 7
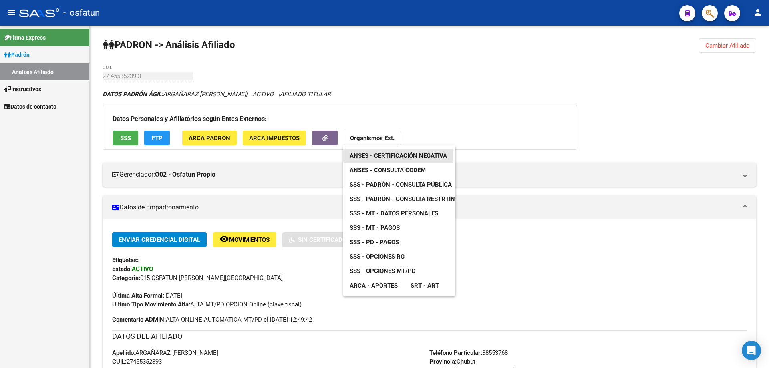
click at [376, 157] on span "ANSES - Certificación Negativa" at bounding box center [398, 155] width 97 height 7
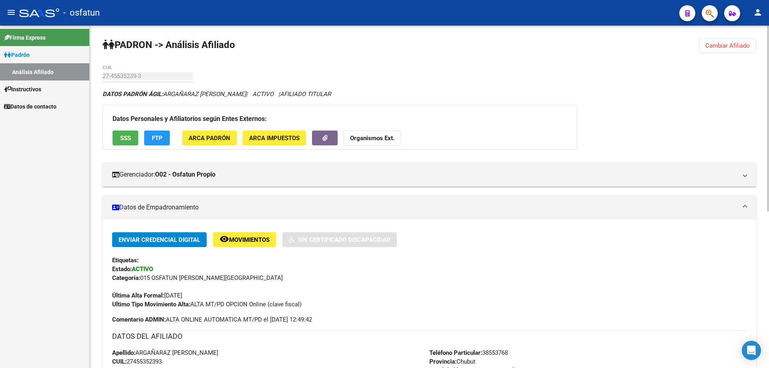
click at [361, 137] on strong "Organismos Ext." at bounding box center [372, 138] width 44 height 7
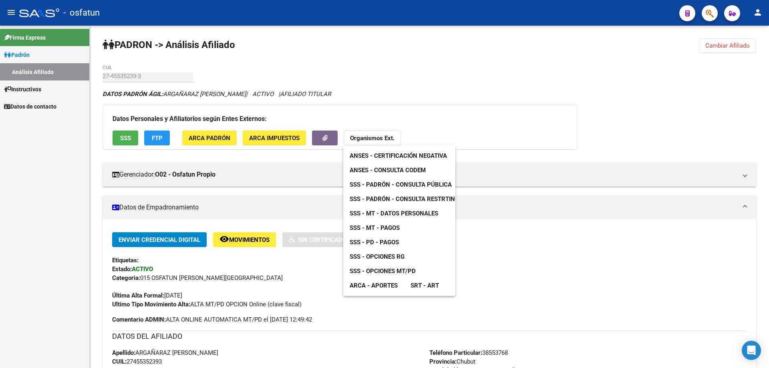
click at [365, 168] on span "ANSES - Consulta CODEM" at bounding box center [388, 170] width 76 height 7
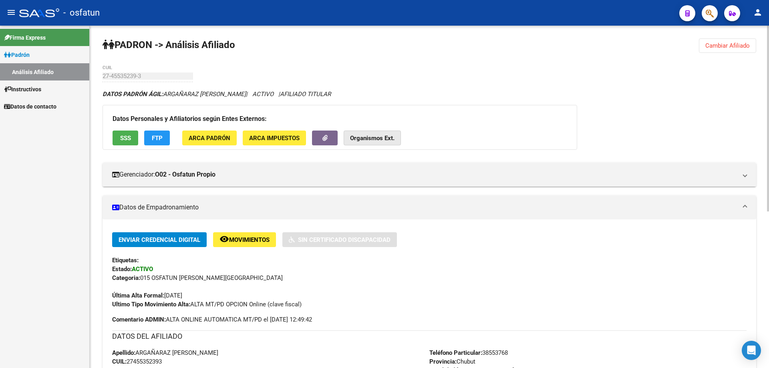
click at [385, 137] on strong "Organismos Ext." at bounding box center [372, 138] width 44 height 7
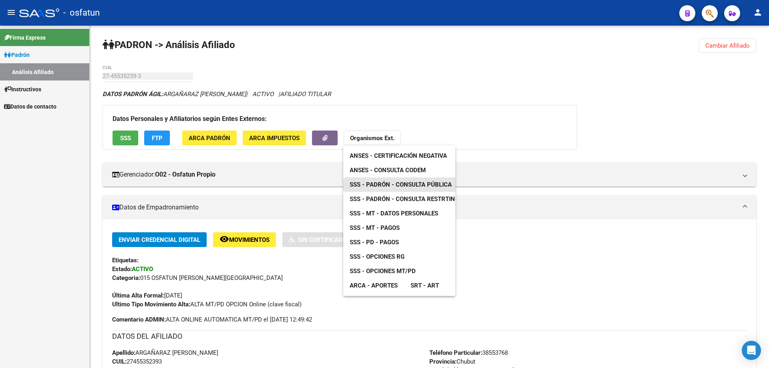
click at [387, 180] on link "SSS - Padrón - Consulta Pública" at bounding box center [400, 184] width 115 height 14
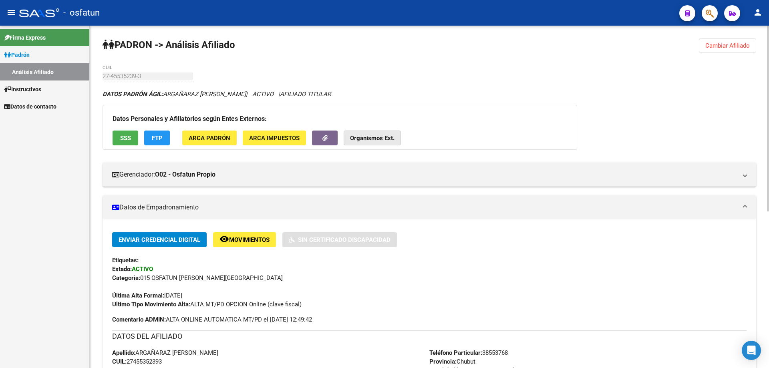
click at [363, 142] on button "Organismos Ext." at bounding box center [372, 138] width 57 height 15
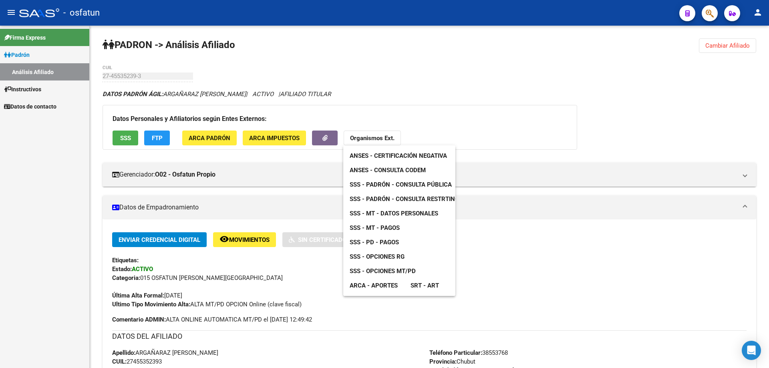
click at [373, 214] on span "SSS - MT - Datos Personales" at bounding box center [394, 213] width 89 height 7
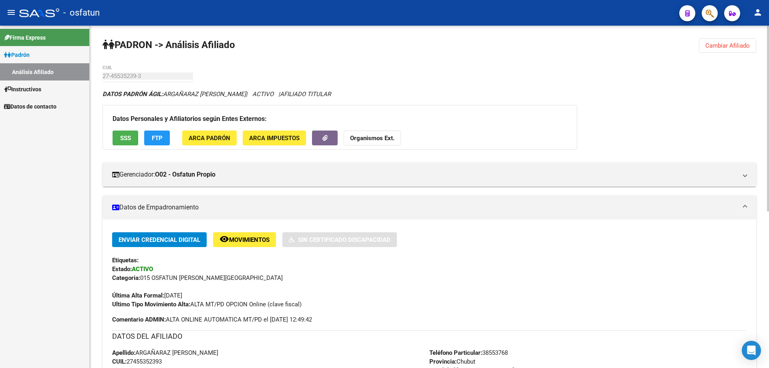
click at [357, 135] on strong "Organismos Ext." at bounding box center [372, 138] width 44 height 7
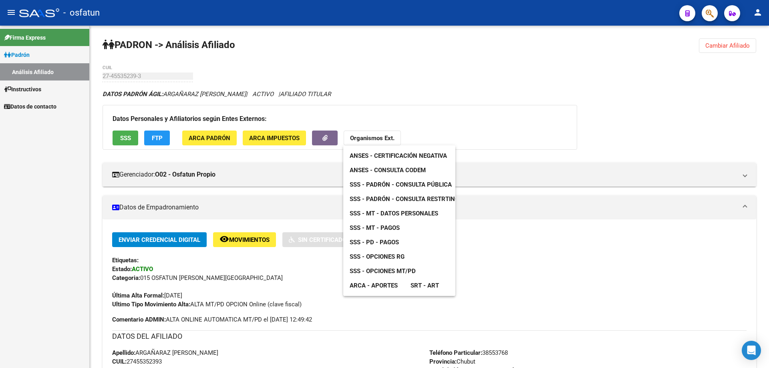
click at [375, 226] on span "SSS - MT - Pagos" at bounding box center [375, 227] width 50 height 7
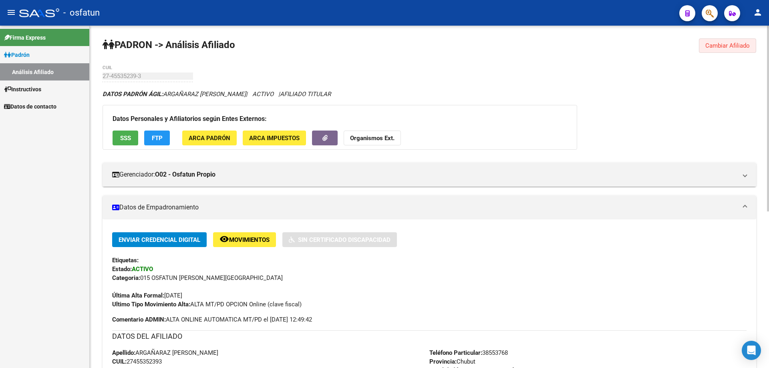
click at [727, 43] on span "Cambiar Afiliado" at bounding box center [727, 45] width 44 height 7
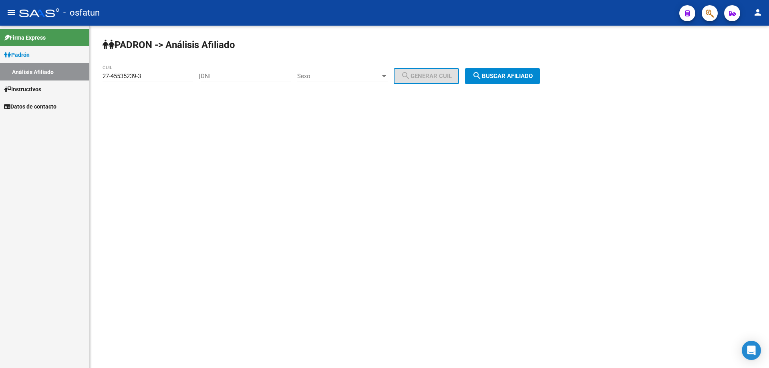
click at [161, 76] on input "27-45535239-3" at bounding box center [148, 76] width 91 height 7
click at [161, 76] on input "20-30319193-4" at bounding box center [148, 76] width 91 height 7
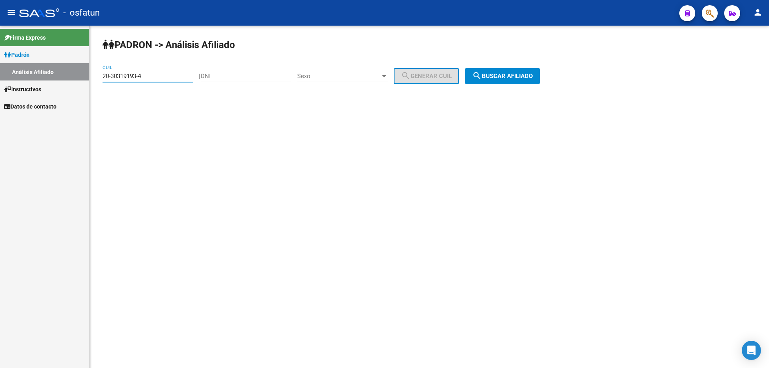
click at [161, 76] on input "20-30319193-4" at bounding box center [148, 76] width 91 height 7
click at [516, 74] on span "search Buscar afiliado" at bounding box center [502, 76] width 60 height 7
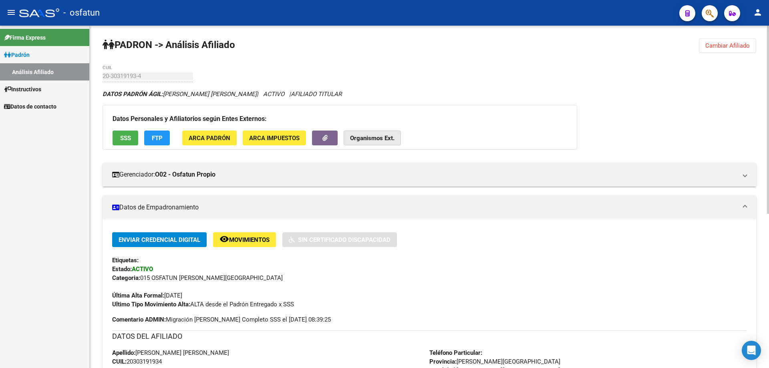
click at [372, 139] on strong "Organismos Ext." at bounding box center [372, 138] width 44 height 7
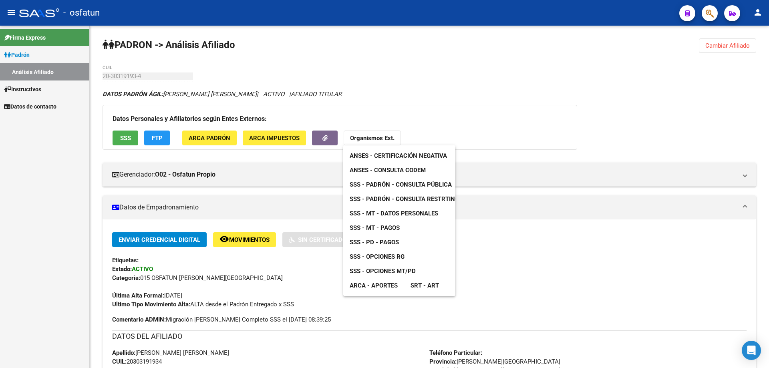
click at [372, 153] on span "ANSES - Certificación Negativa" at bounding box center [398, 155] width 97 height 7
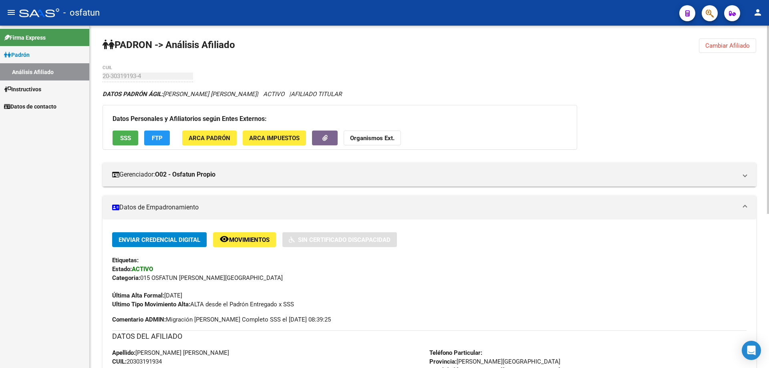
click at [383, 134] on button "Organismos Ext." at bounding box center [372, 138] width 57 height 15
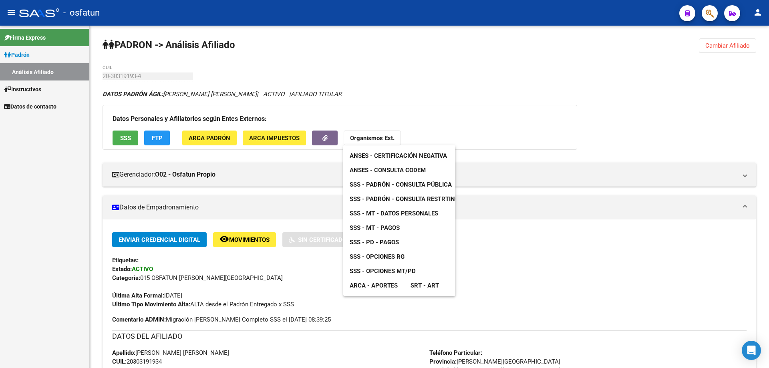
click at [388, 168] on span "ANSES - Consulta CODEM" at bounding box center [388, 170] width 76 height 7
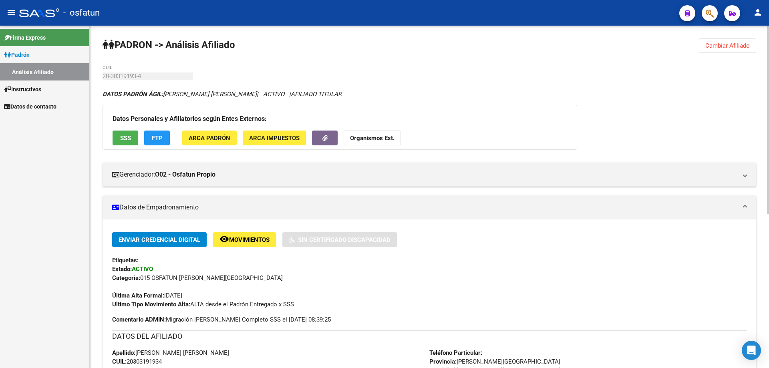
click at [377, 136] on strong "Organismos Ext." at bounding box center [372, 138] width 44 height 7
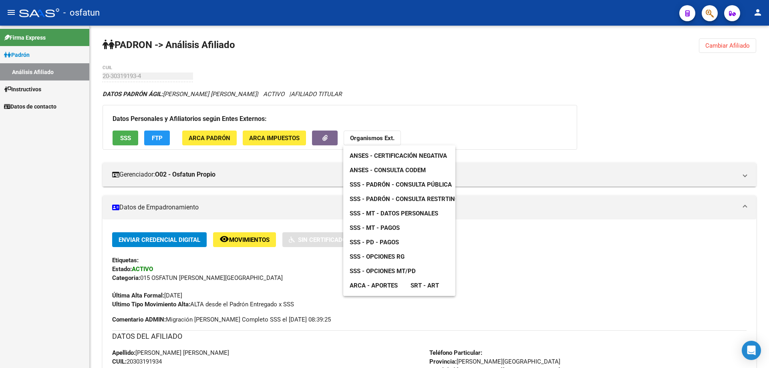
click at [380, 187] on span "SSS - Padrón - Consulta Pública" at bounding box center [401, 184] width 102 height 7
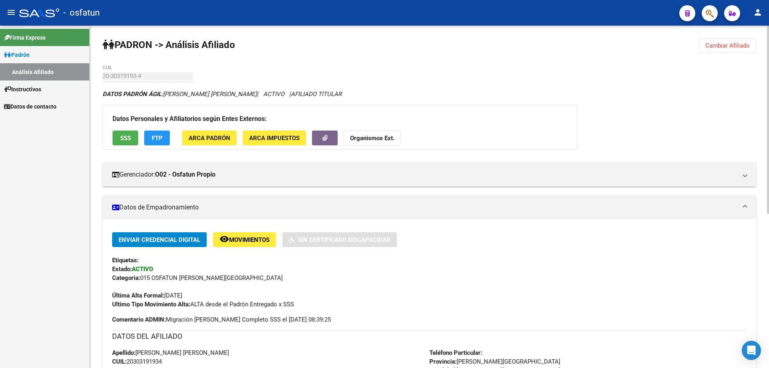
click at [371, 141] on strong "Organismos Ext." at bounding box center [372, 138] width 44 height 7
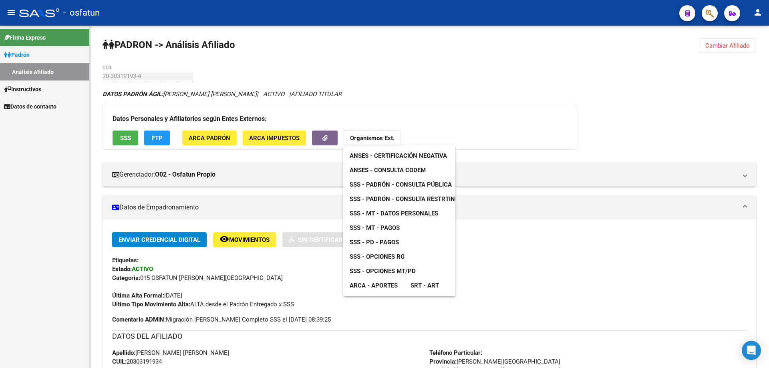
click at [383, 212] on span "SSS - MT - Datos Personales" at bounding box center [394, 213] width 89 height 7
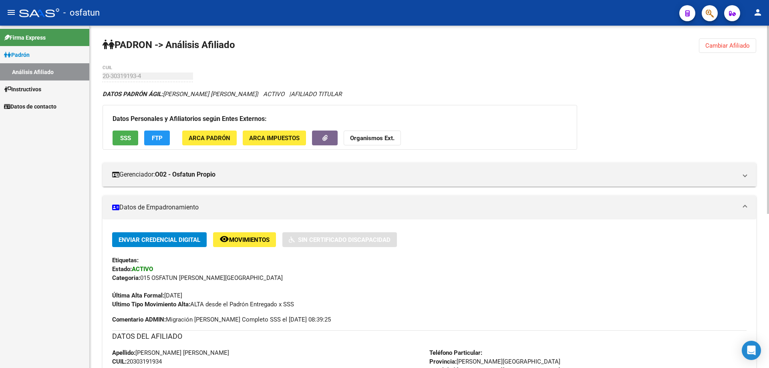
click at [373, 139] on strong "Organismos Ext." at bounding box center [372, 138] width 44 height 7
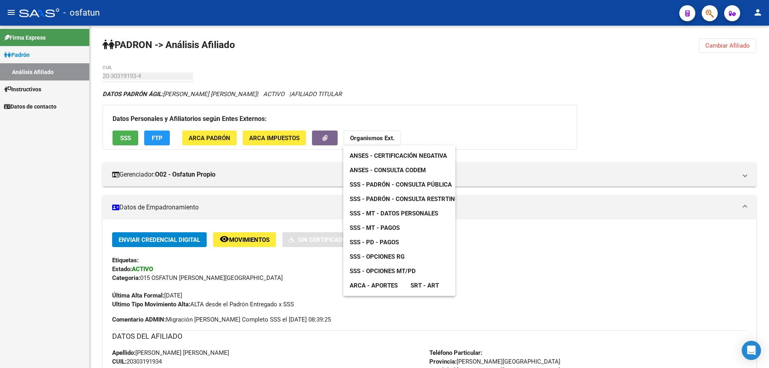
click at [381, 225] on span "SSS - MT - Pagos" at bounding box center [375, 227] width 50 height 7
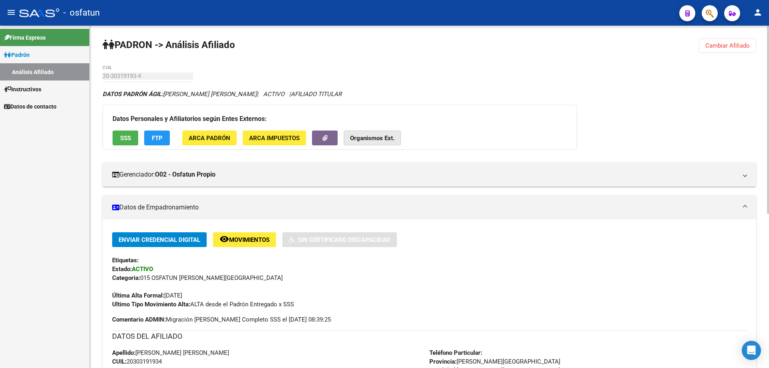
click at [379, 135] on strong "Organismos Ext." at bounding box center [372, 138] width 44 height 7
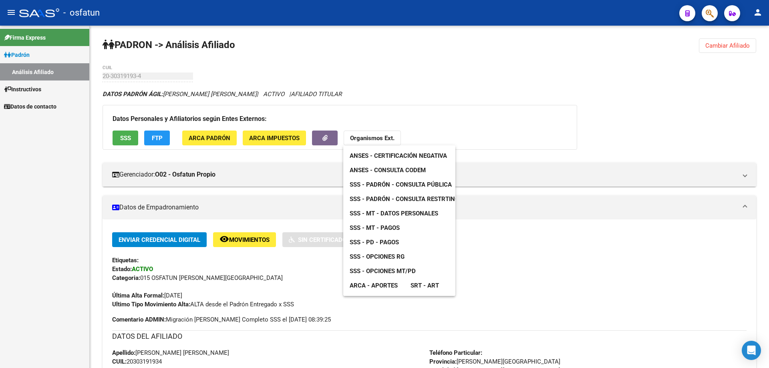
click at [393, 286] on span "ARCA - Aportes" at bounding box center [374, 285] width 48 height 7
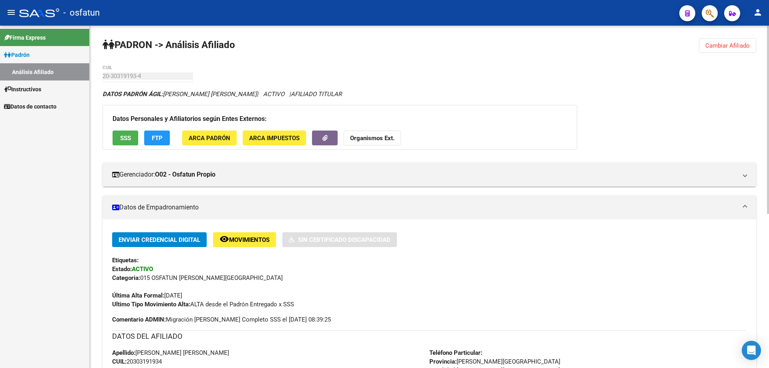
click at [734, 52] on button "Cambiar Afiliado" at bounding box center [727, 45] width 57 height 14
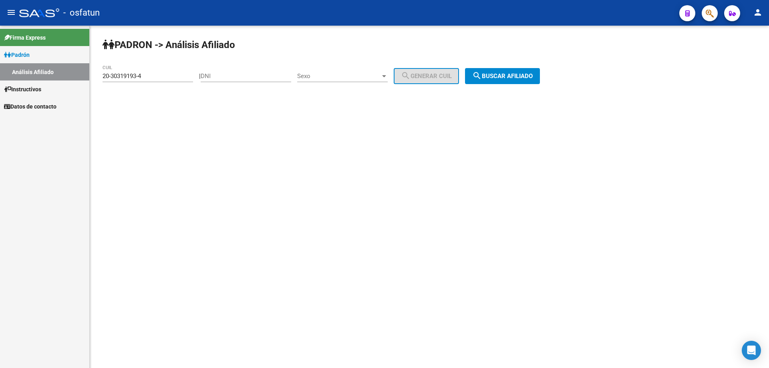
click at [146, 75] on input "20-30319193-4" at bounding box center [148, 76] width 91 height 7
click at [146, 75] on input "20-38534862-3" at bounding box center [148, 76] width 91 height 7
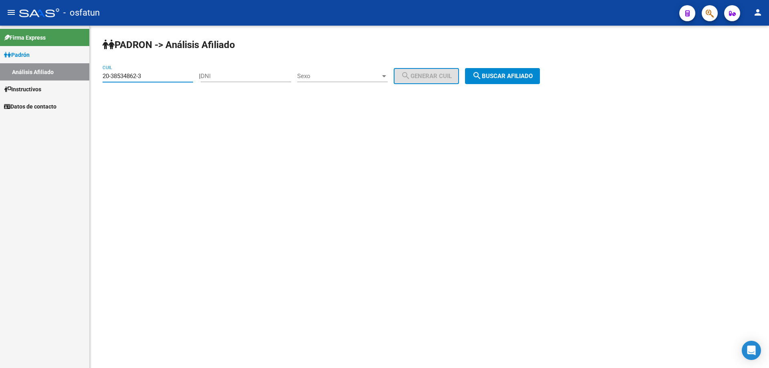
click at [146, 75] on input "20-38534862-3" at bounding box center [148, 76] width 91 height 7
type input "20-38534862-3"
click at [482, 71] on mat-icon "search" at bounding box center [477, 76] width 10 height 10
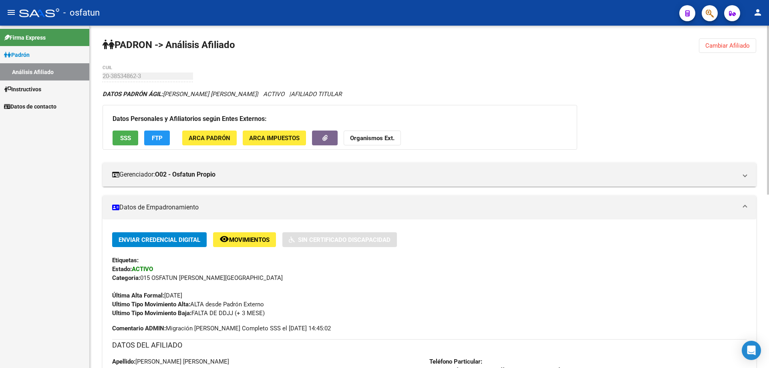
click at [364, 136] on strong "Organismos Ext." at bounding box center [372, 138] width 44 height 7
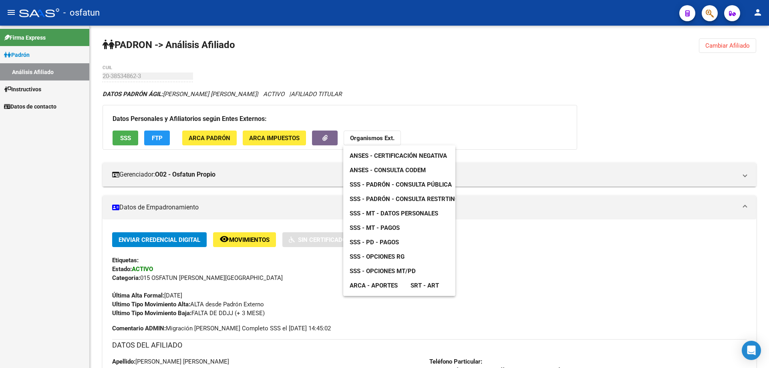
click at [416, 154] on span "ANSES - Certificación Negativa" at bounding box center [398, 155] width 97 height 7
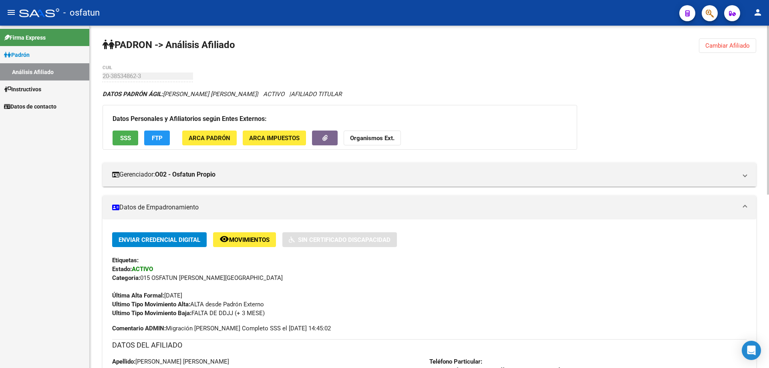
click at [362, 137] on strong "Organismos Ext." at bounding box center [372, 138] width 44 height 7
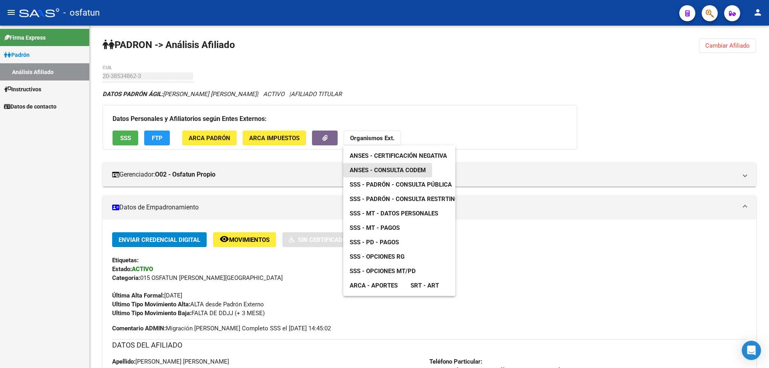
click at [375, 166] on link "ANSES - Consulta CODEM" at bounding box center [387, 170] width 89 height 14
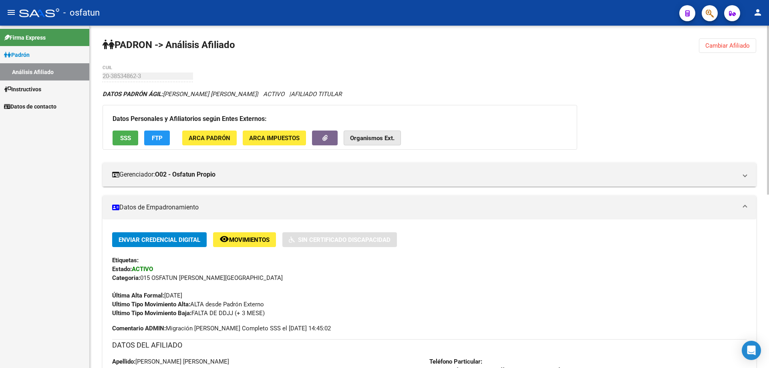
click at [377, 131] on button "Organismos Ext." at bounding box center [372, 138] width 57 height 15
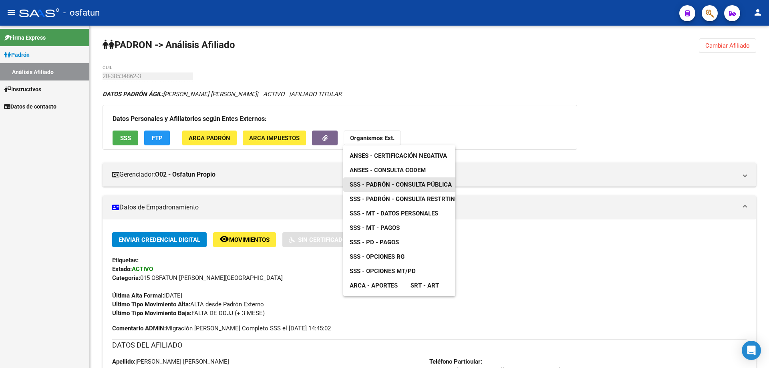
click at [388, 185] on span "SSS - Padrón - Consulta Pública" at bounding box center [401, 184] width 102 height 7
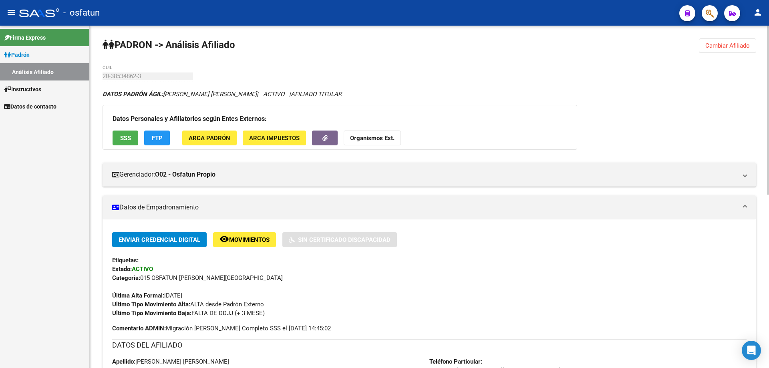
click at [385, 137] on strong "Organismos Ext." at bounding box center [372, 138] width 44 height 7
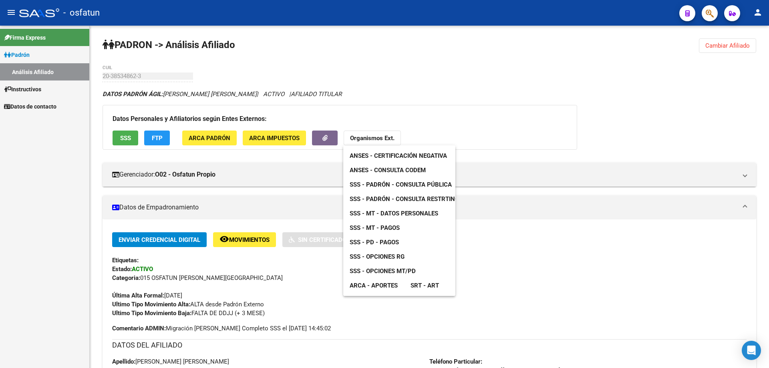
click at [387, 286] on span "ARCA - Aportes" at bounding box center [374, 285] width 48 height 7
